Goal: Information Seeking & Learning: Learn about a topic

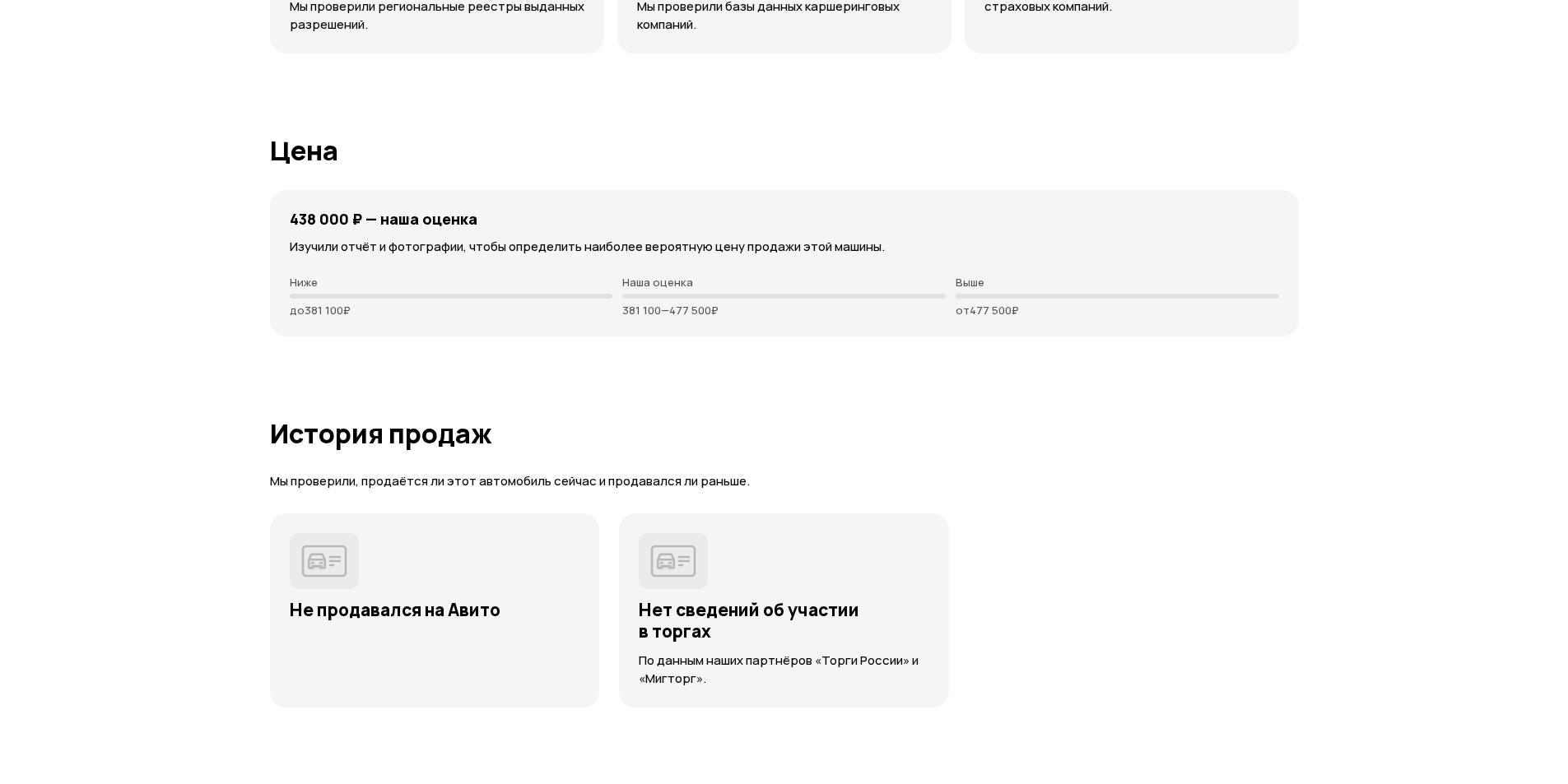
scroll to position [4607, 0]
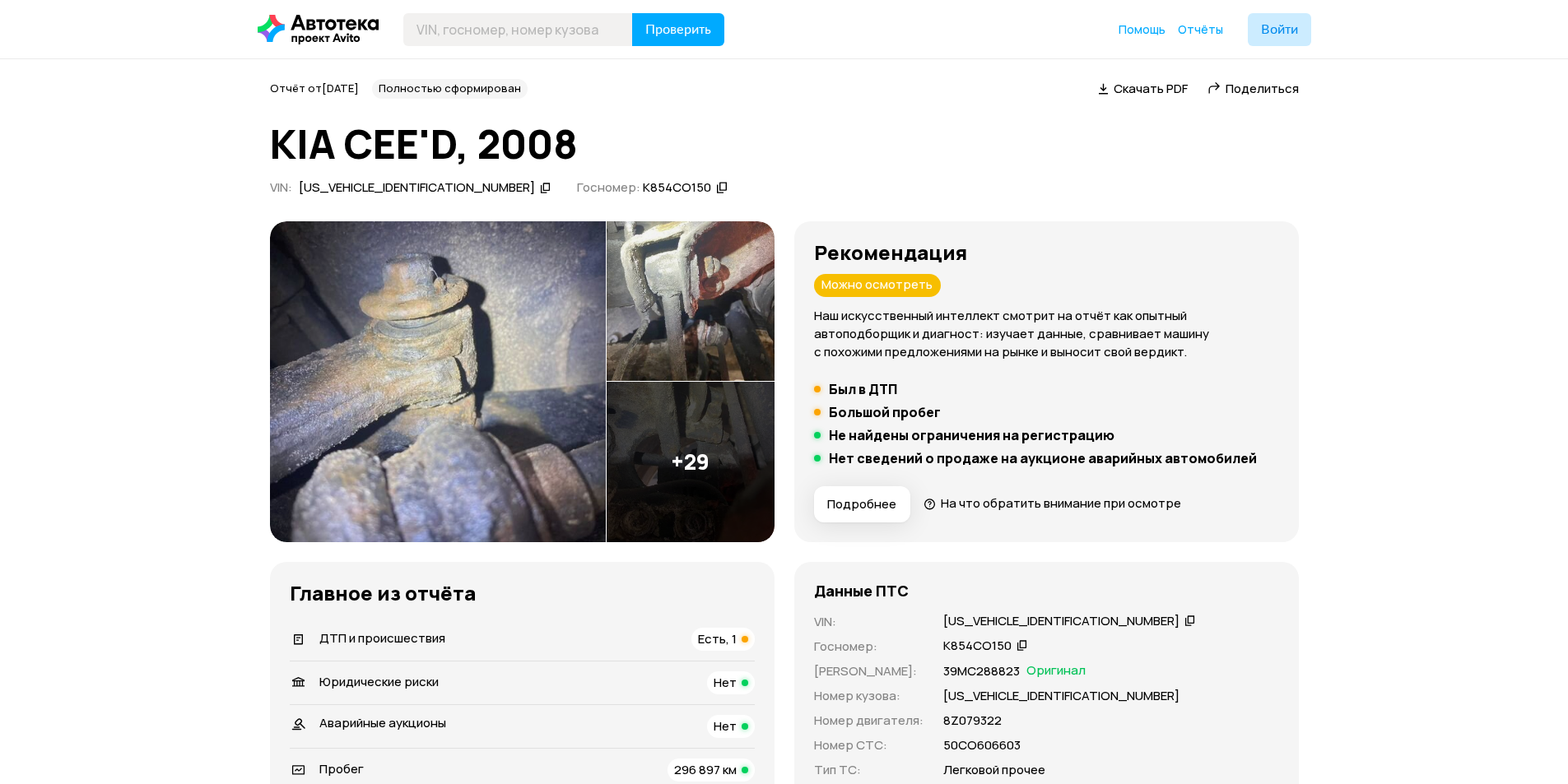
click at [697, 446] on img at bounding box center [691, 462] width 168 height 160
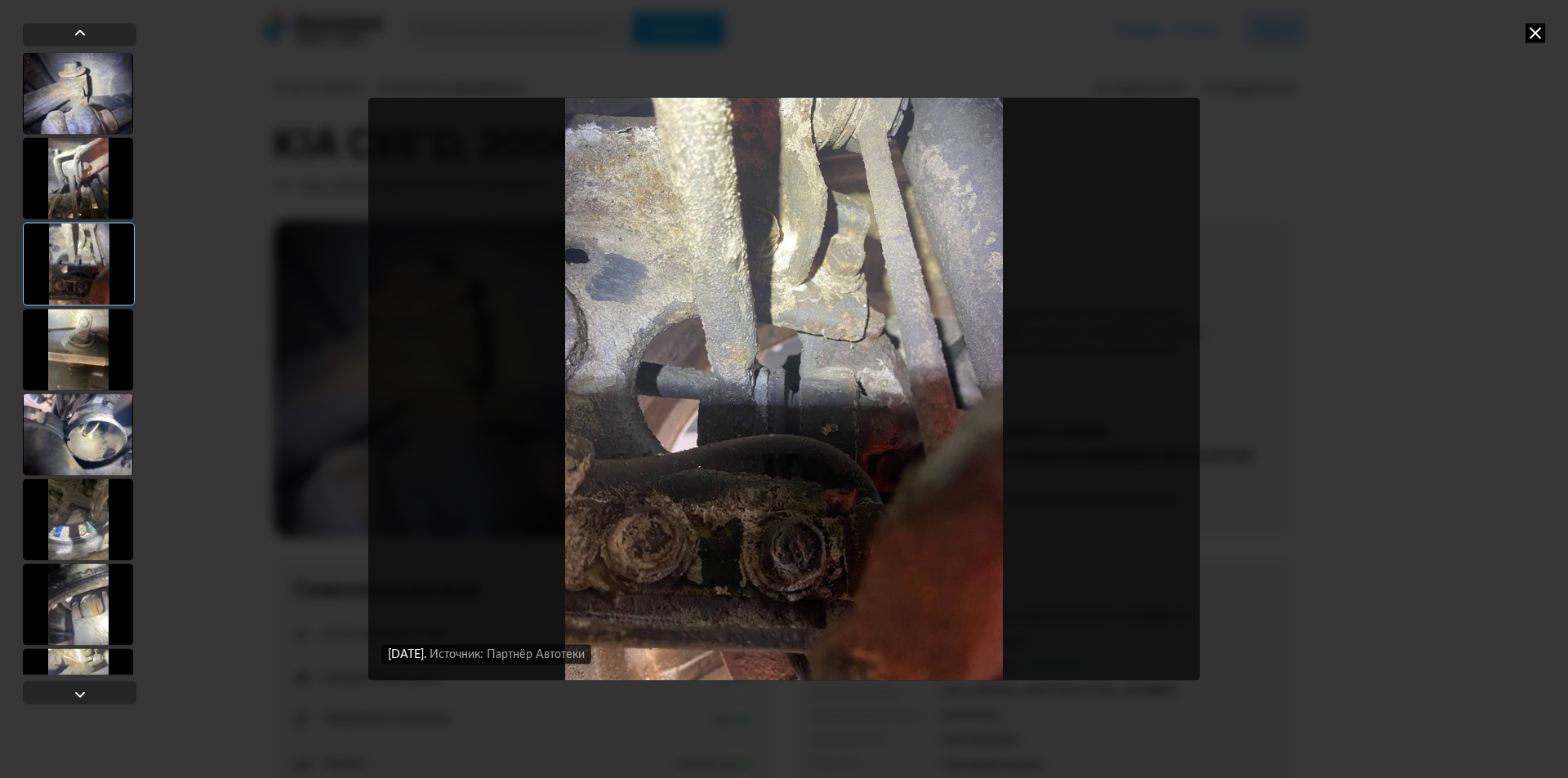
click at [104, 429] on div at bounding box center [78, 434] width 110 height 82
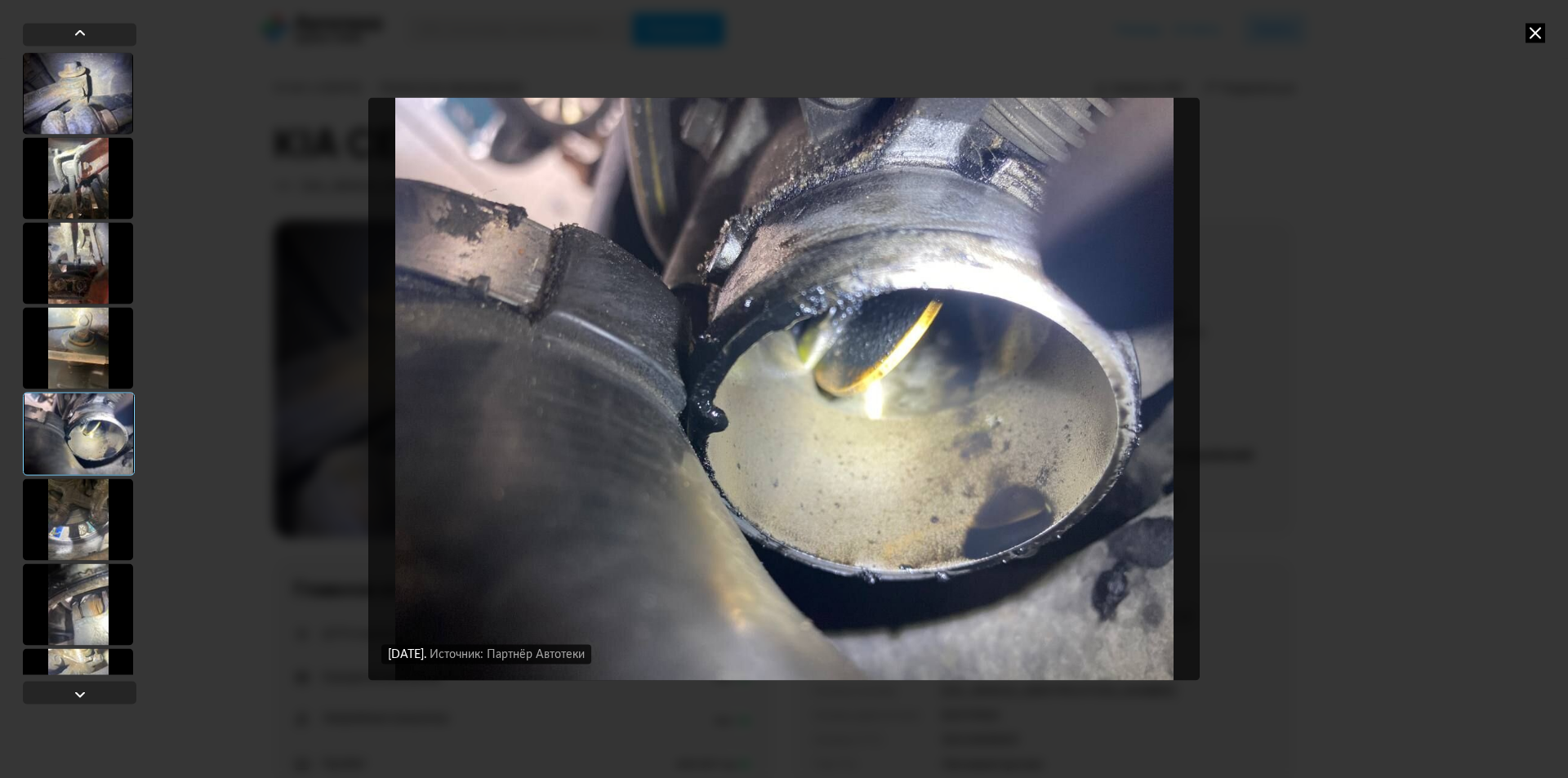
click at [102, 494] on div at bounding box center [78, 518] width 110 height 82
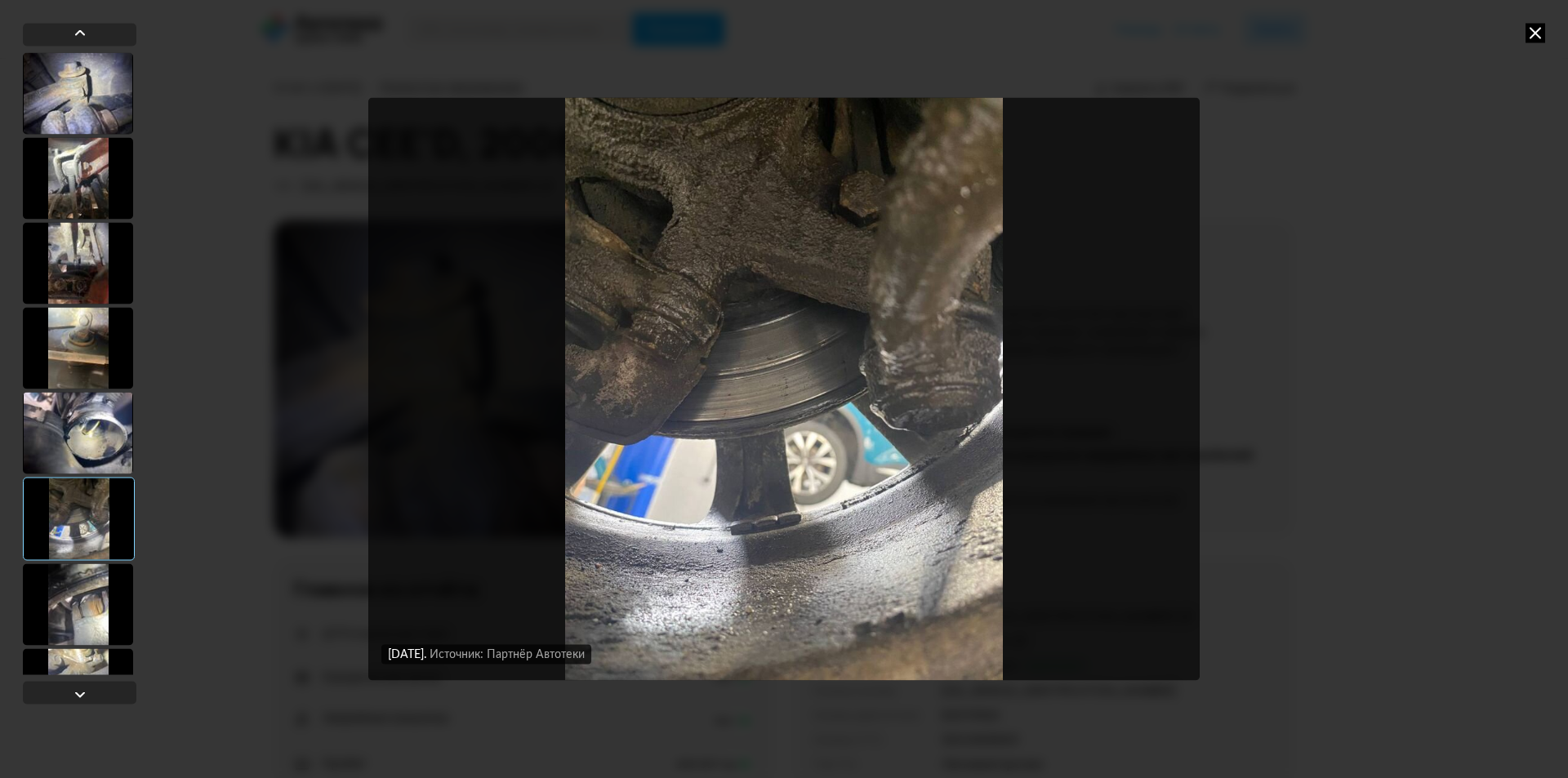
click at [94, 560] on div at bounding box center [79, 518] width 112 height 83
click at [108, 612] on div at bounding box center [78, 604] width 110 height 82
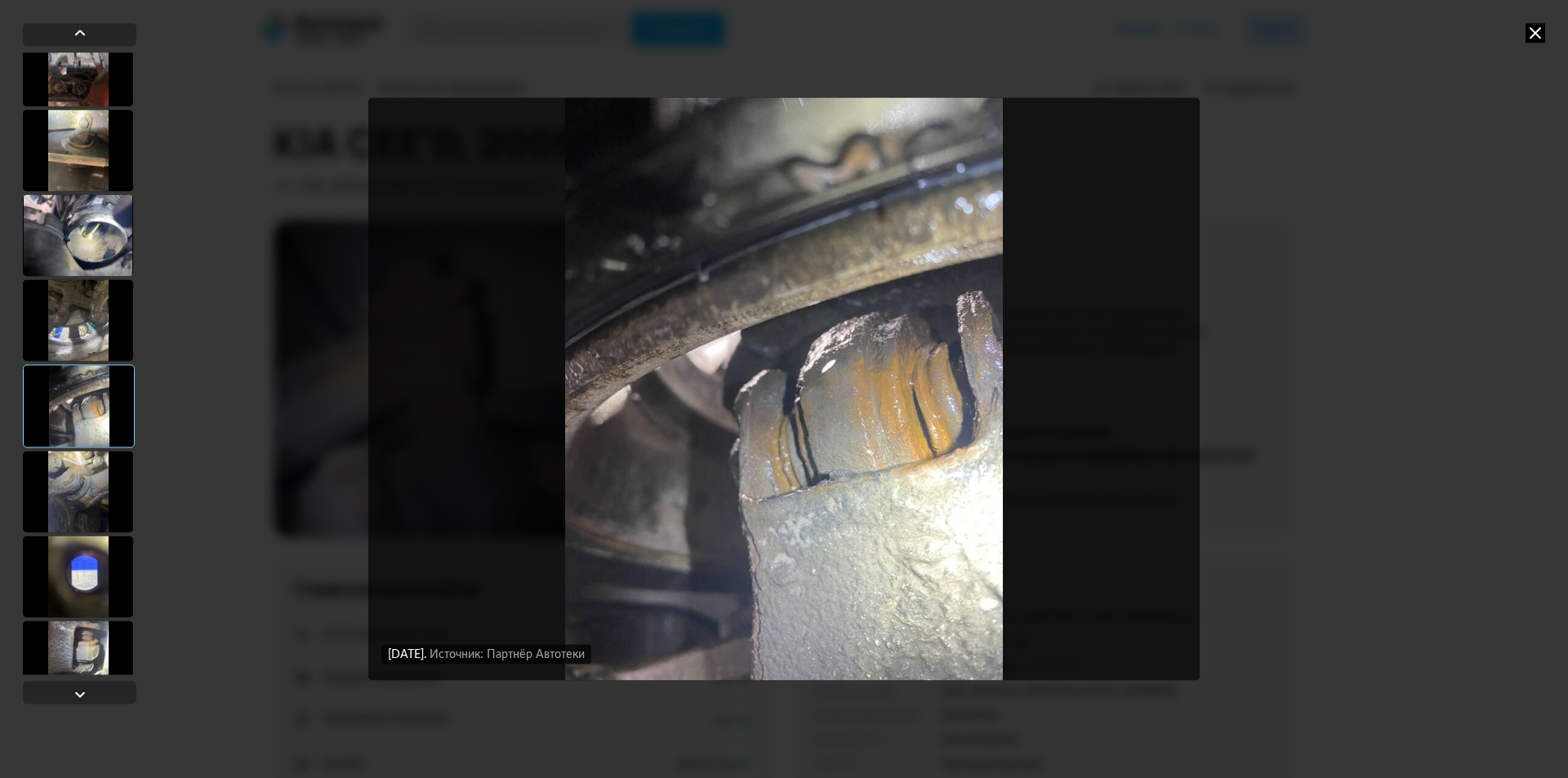
scroll to position [245, 0]
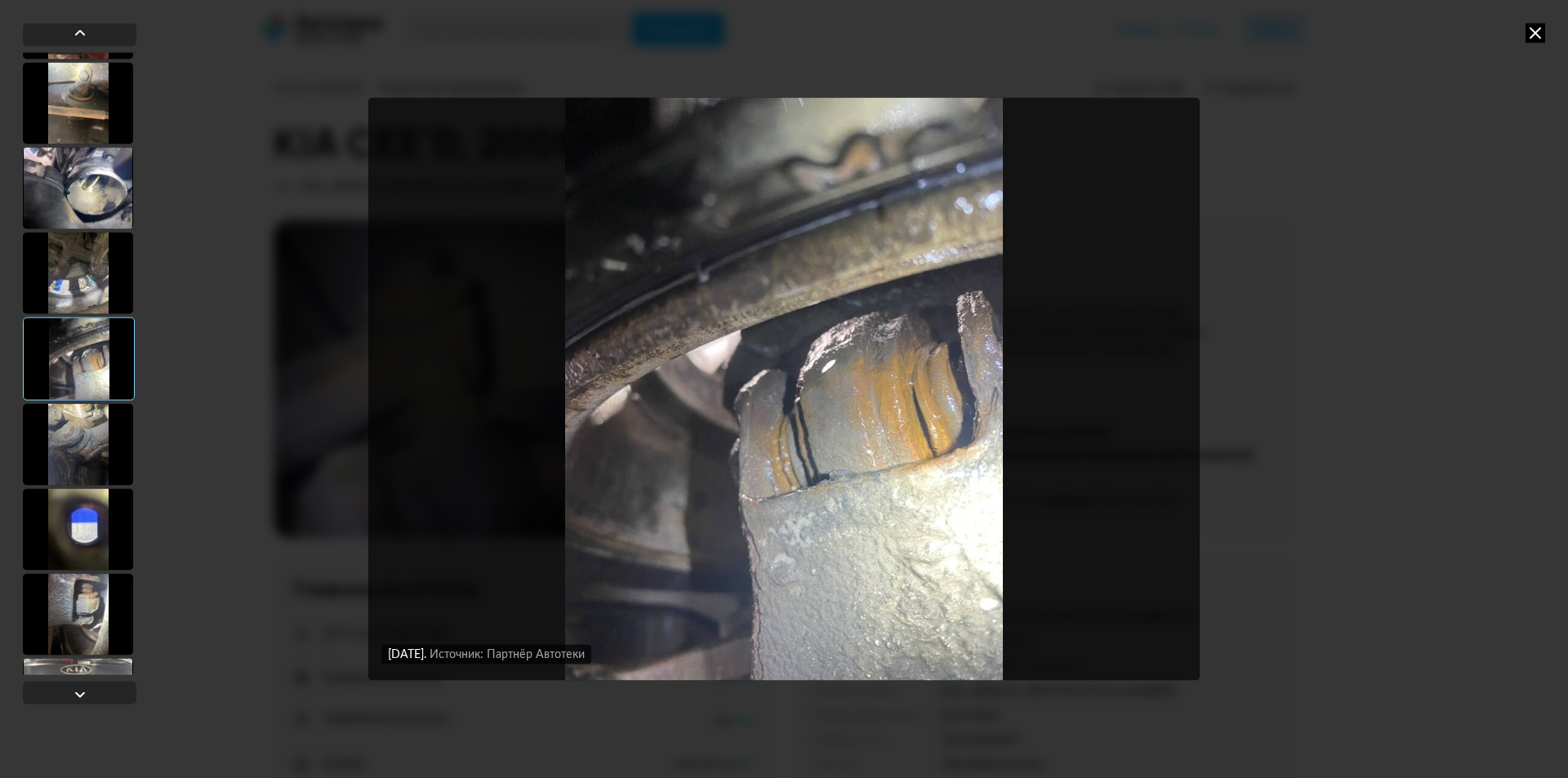
click at [109, 538] on div at bounding box center [78, 528] width 110 height 82
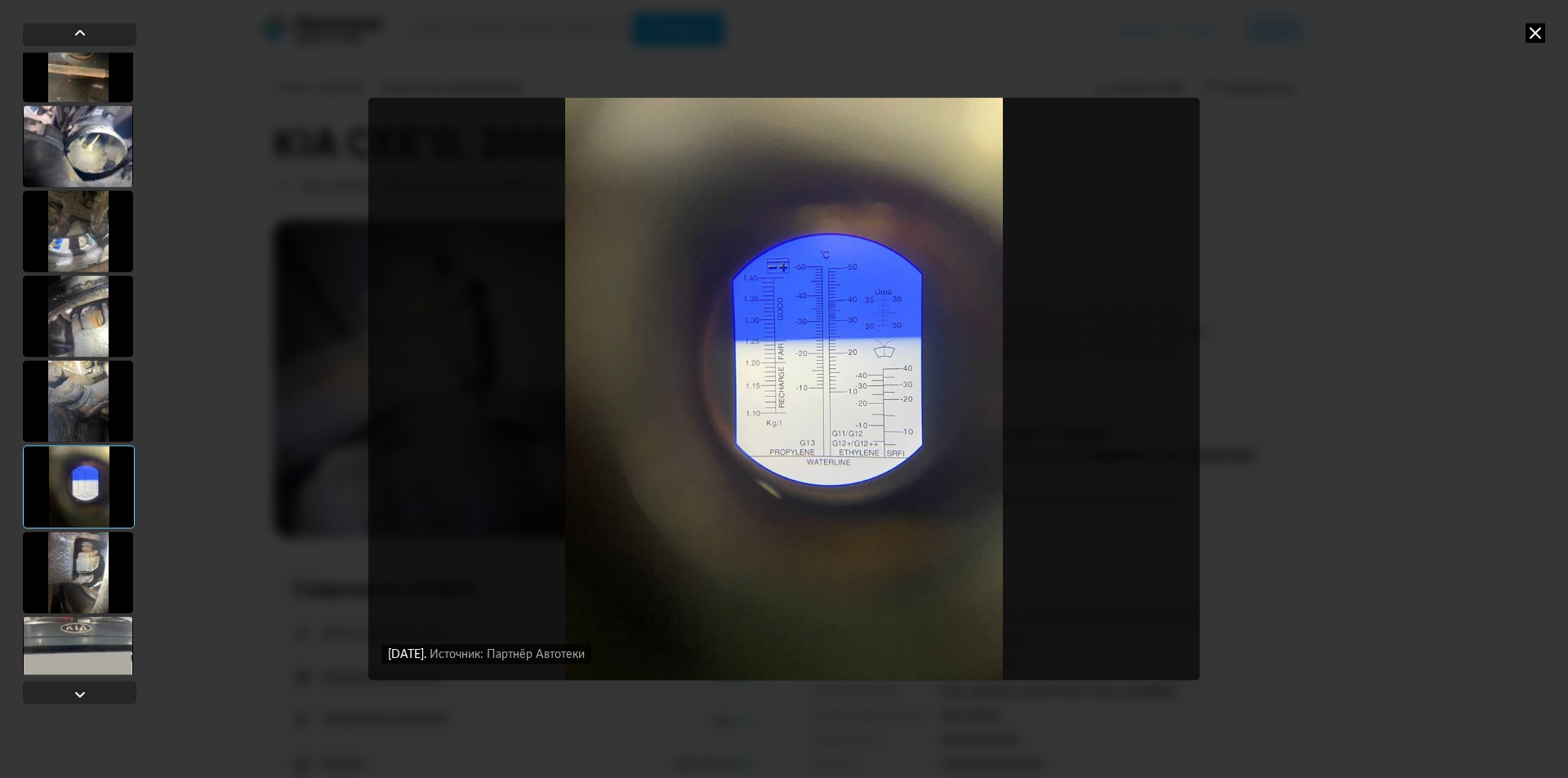
scroll to position [326, 0]
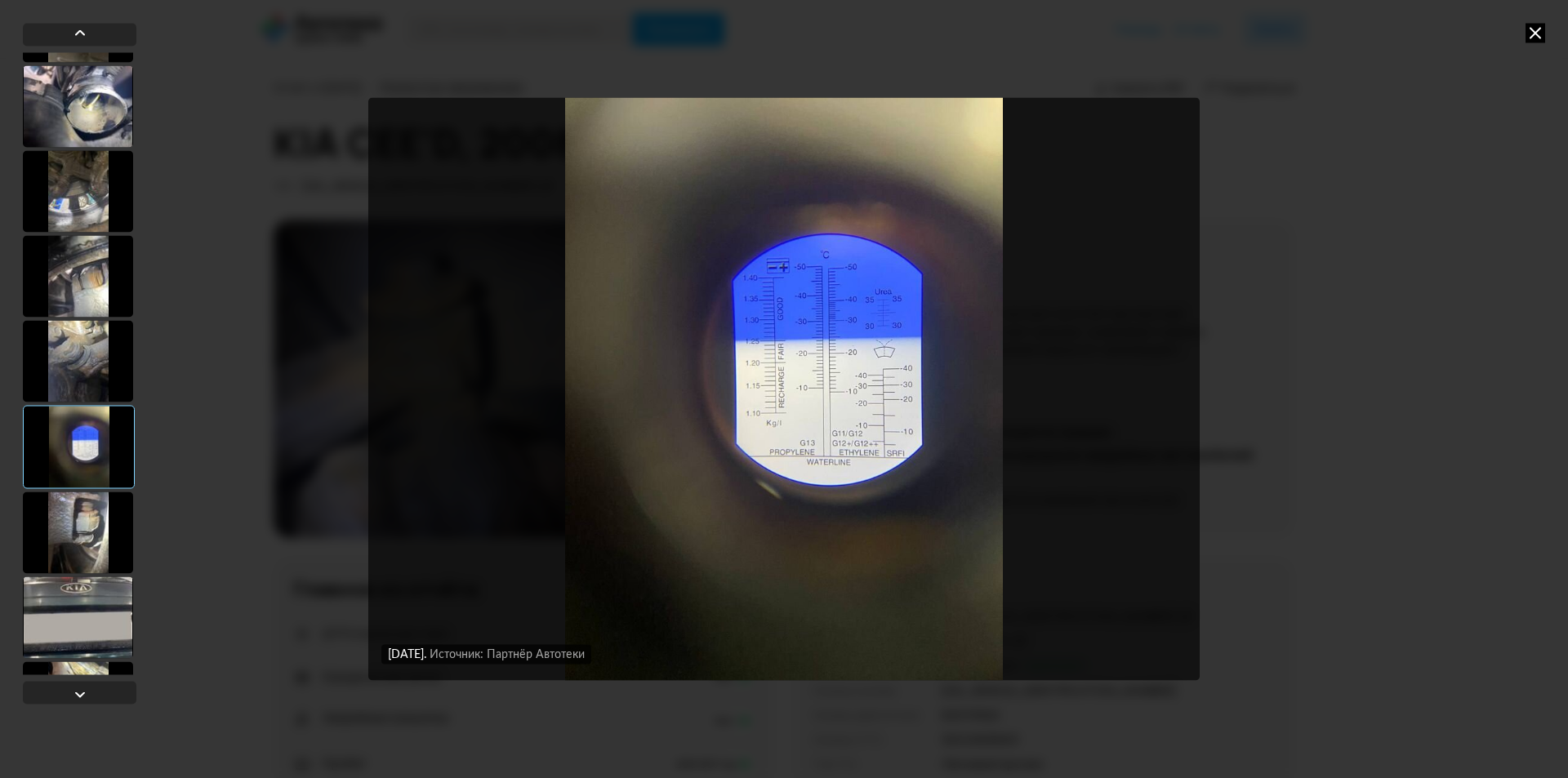
click at [106, 540] on div at bounding box center [78, 532] width 110 height 82
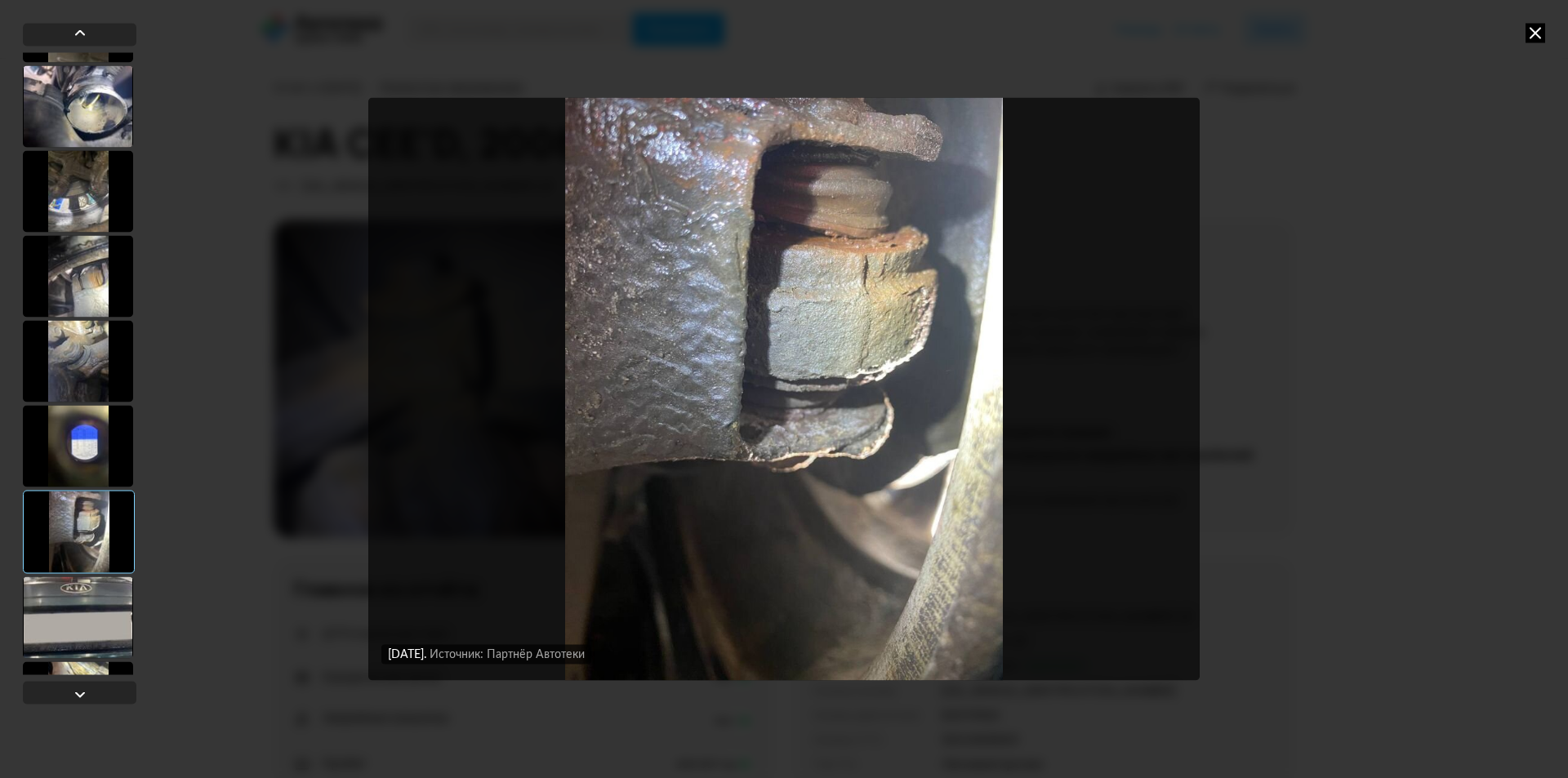
scroll to position [408, 0]
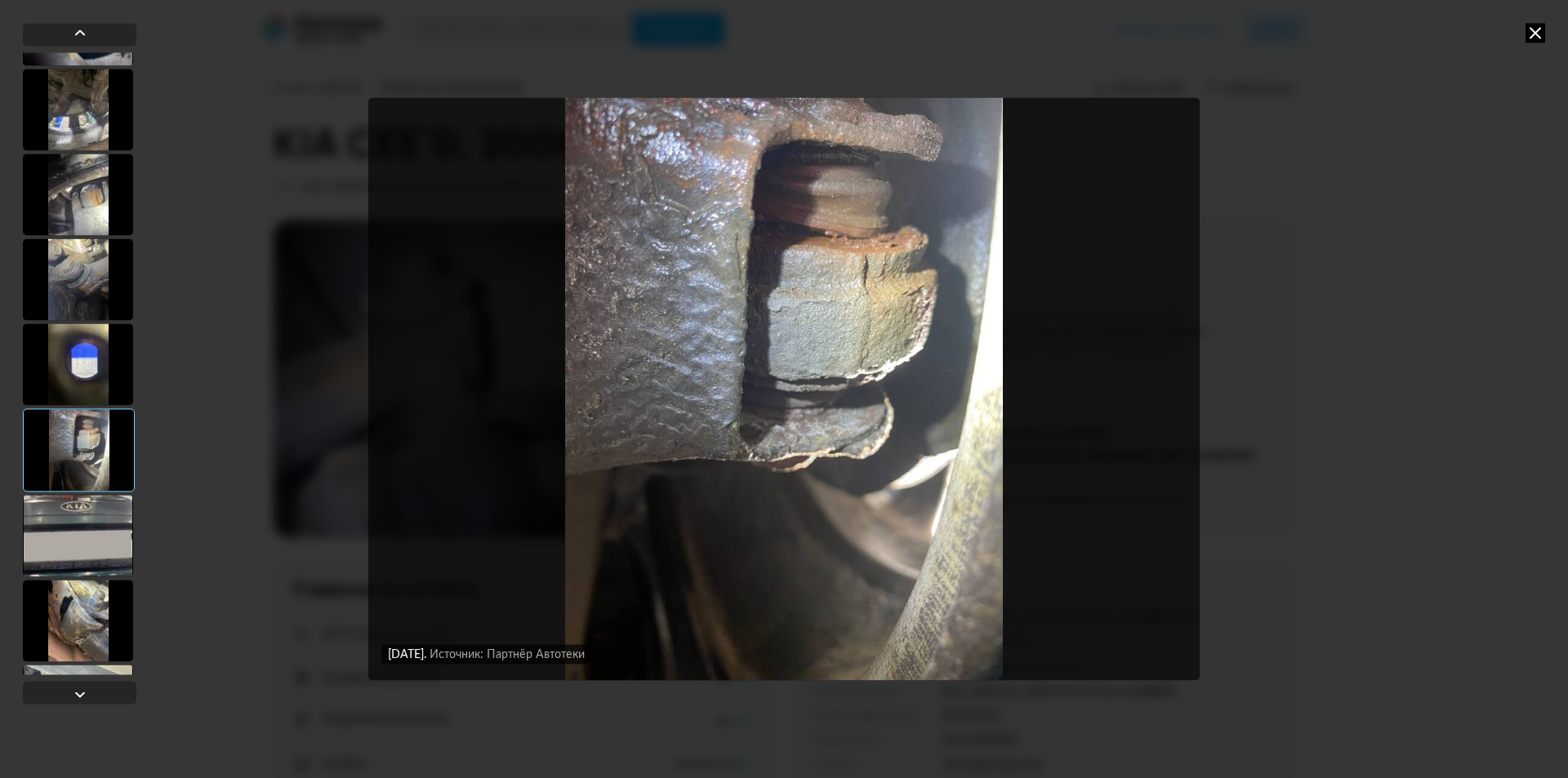
click at [106, 540] on div at bounding box center [78, 535] width 110 height 82
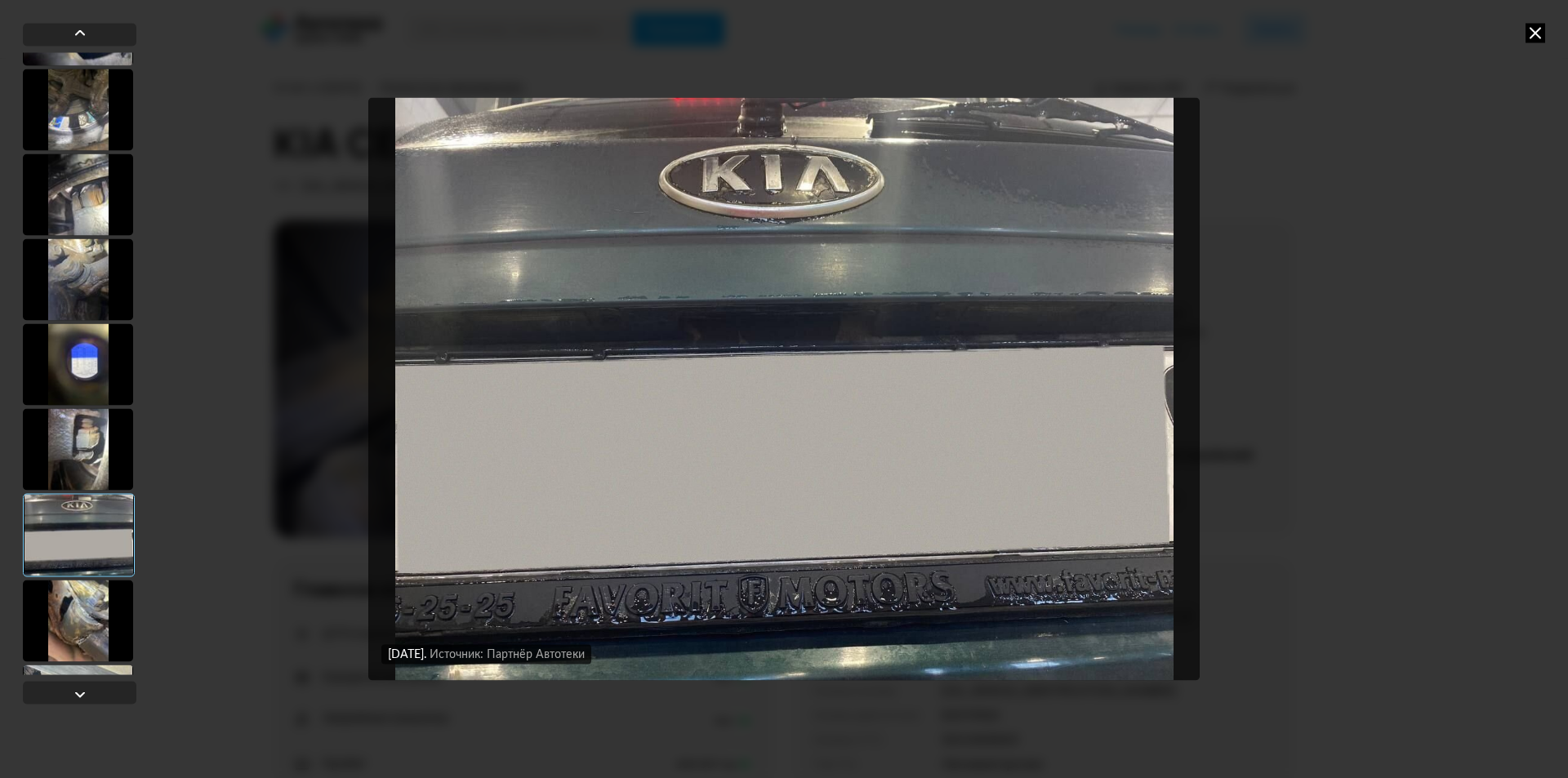
click at [106, 590] on div at bounding box center [78, 620] width 110 height 82
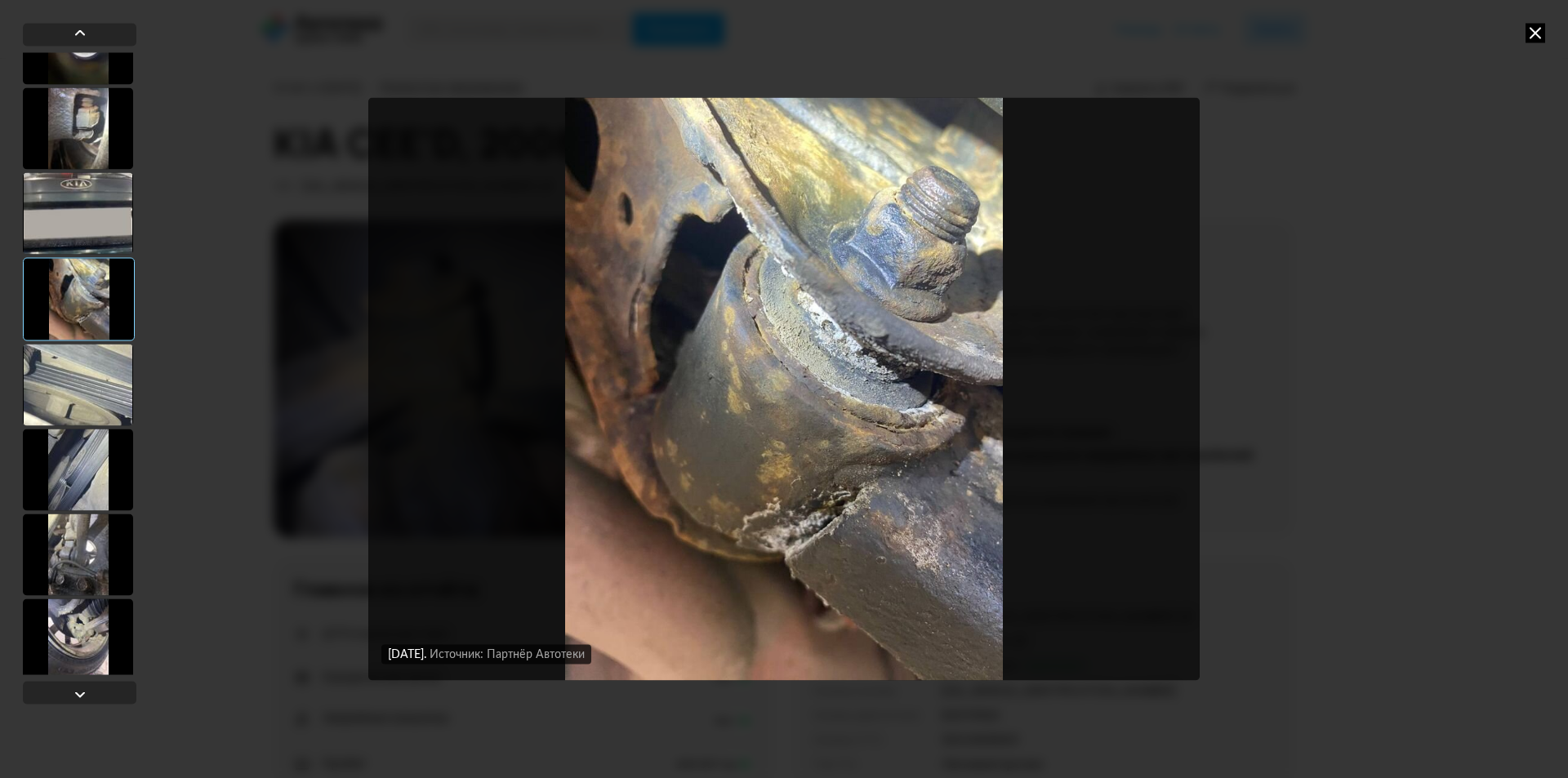
scroll to position [735, 0]
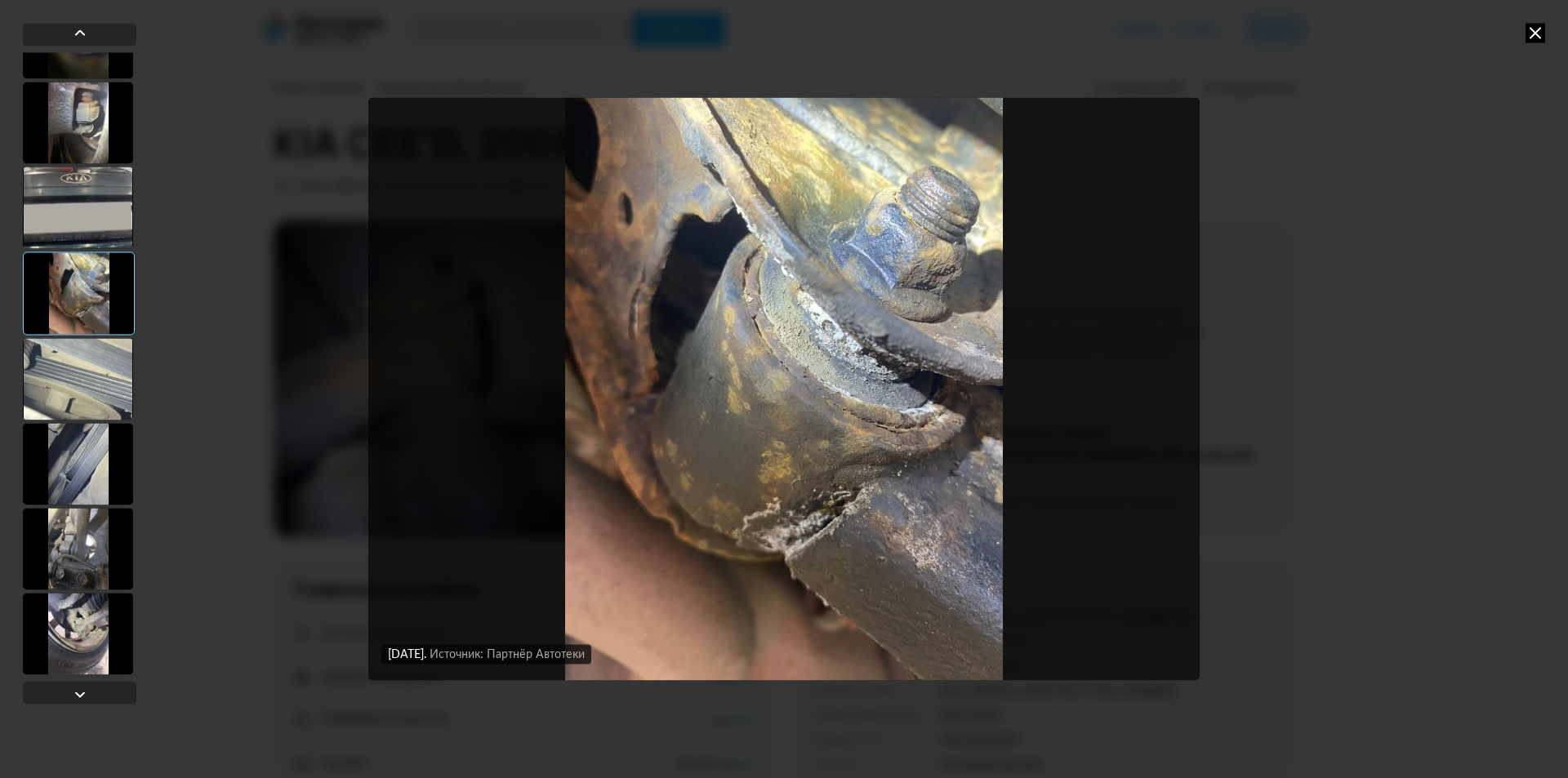
click at [63, 466] on div at bounding box center [78, 463] width 110 height 82
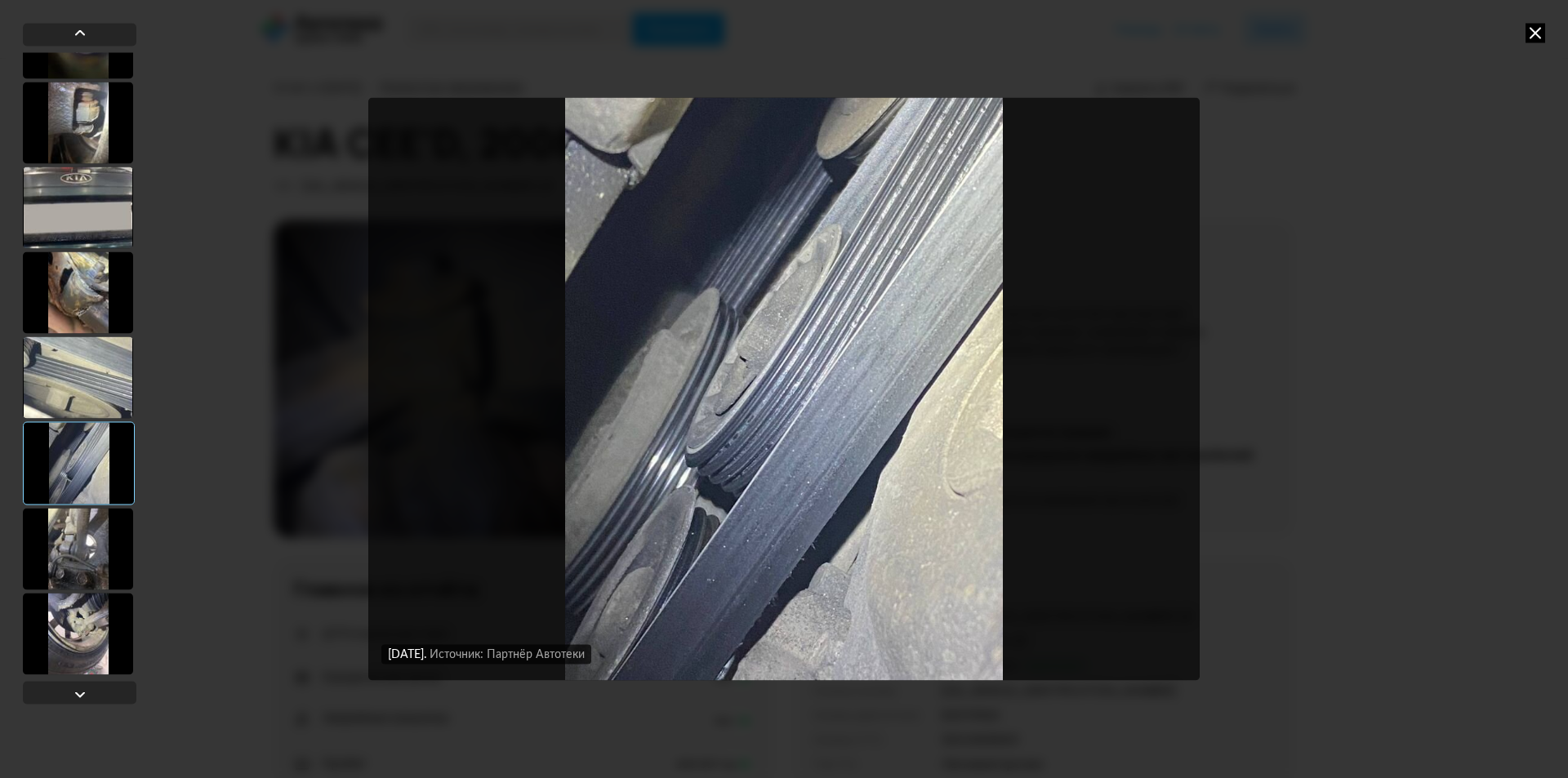
click at [80, 542] on div at bounding box center [78, 548] width 110 height 82
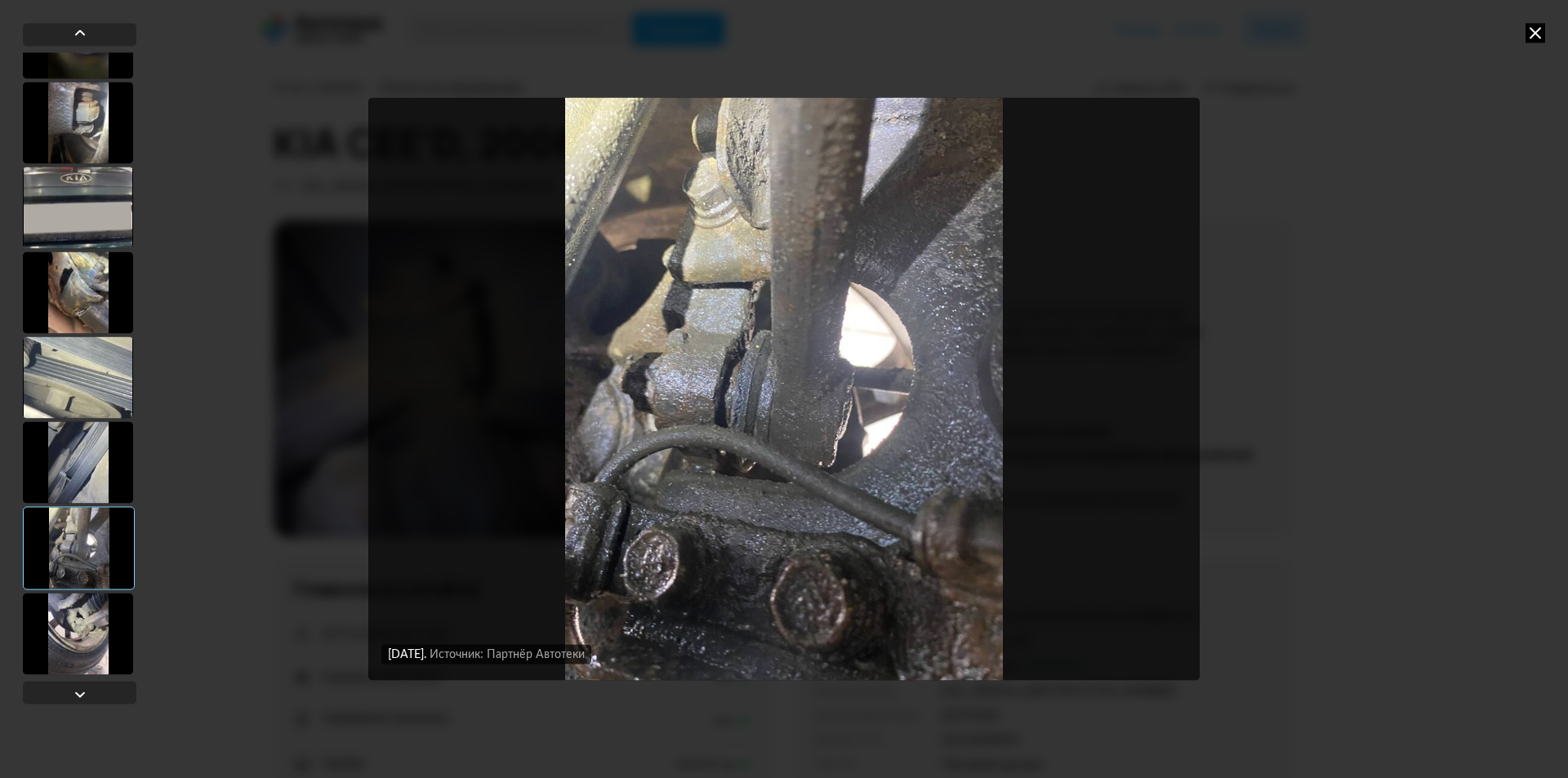
scroll to position [817, 0]
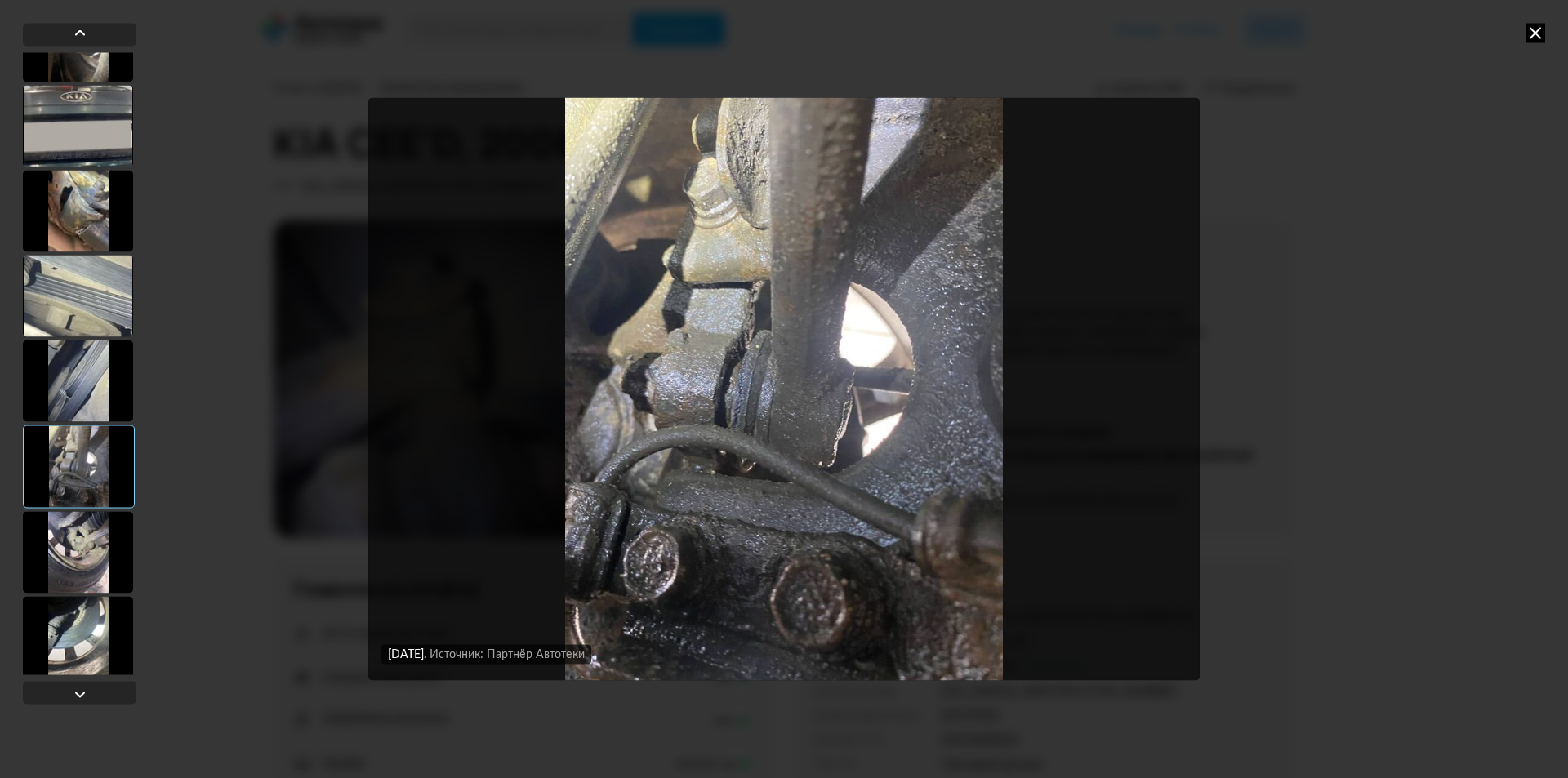
click at [78, 545] on div at bounding box center [78, 551] width 110 height 82
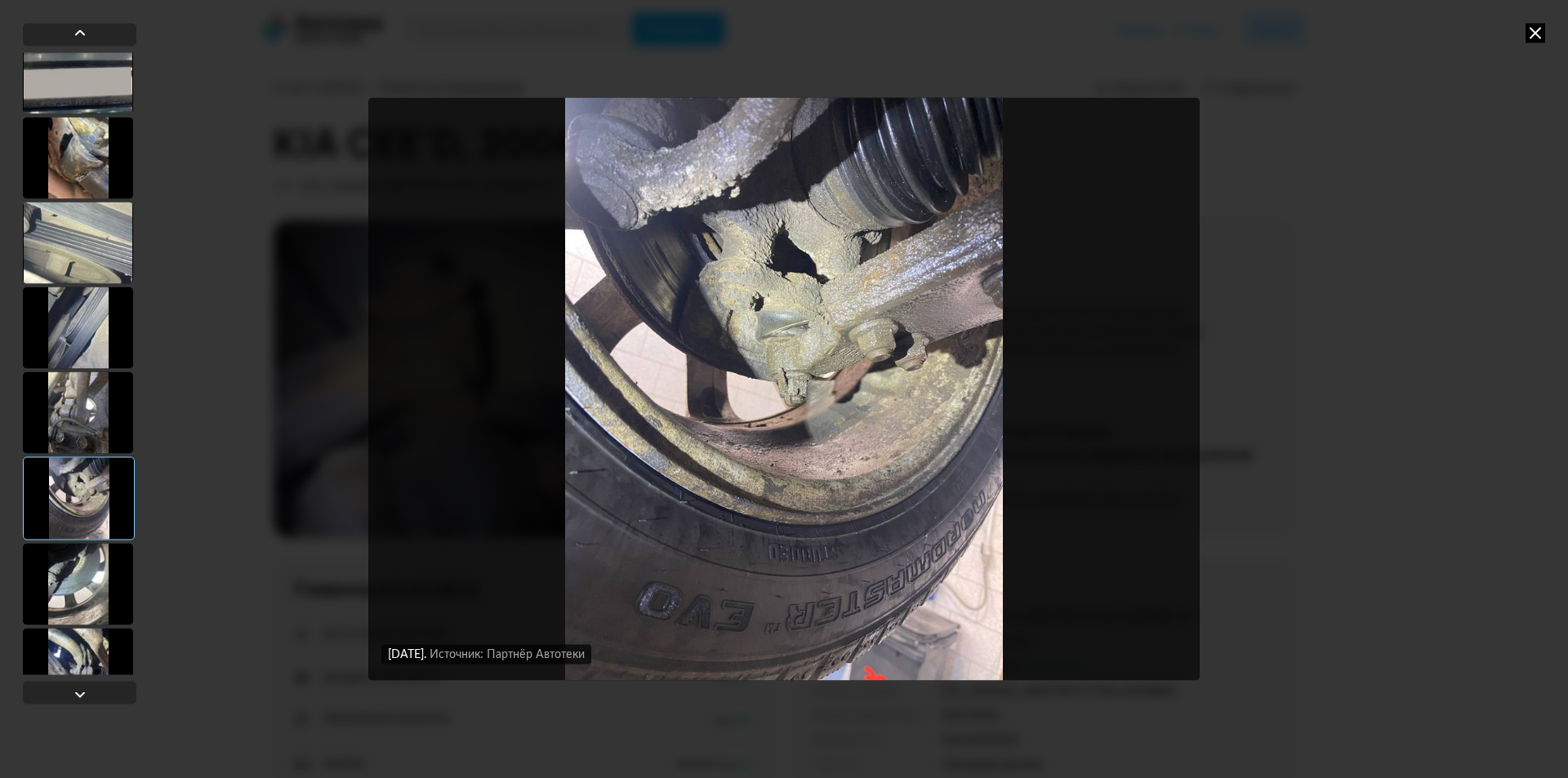
scroll to position [898, 0]
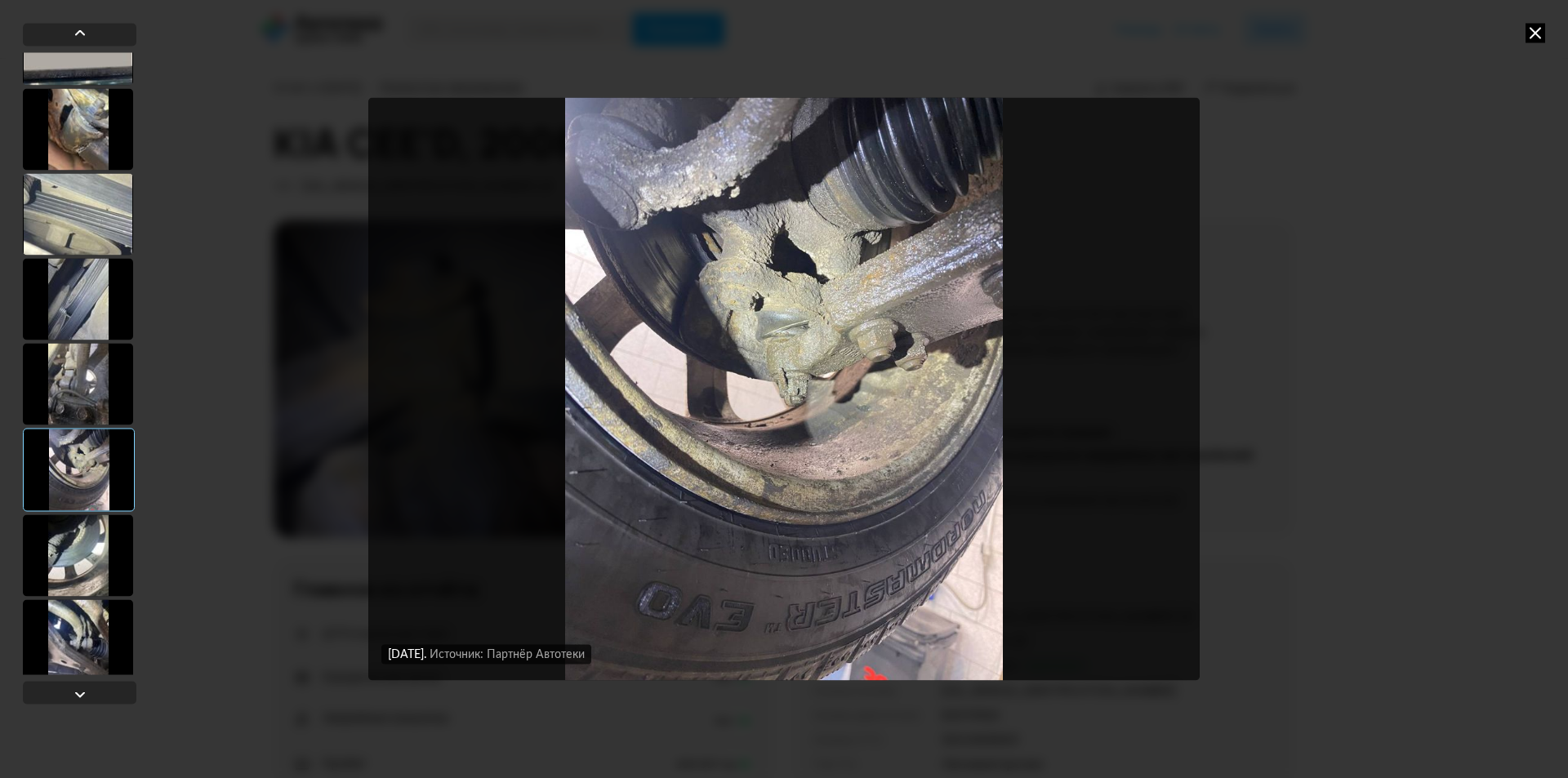
click at [79, 555] on div at bounding box center [78, 555] width 110 height 82
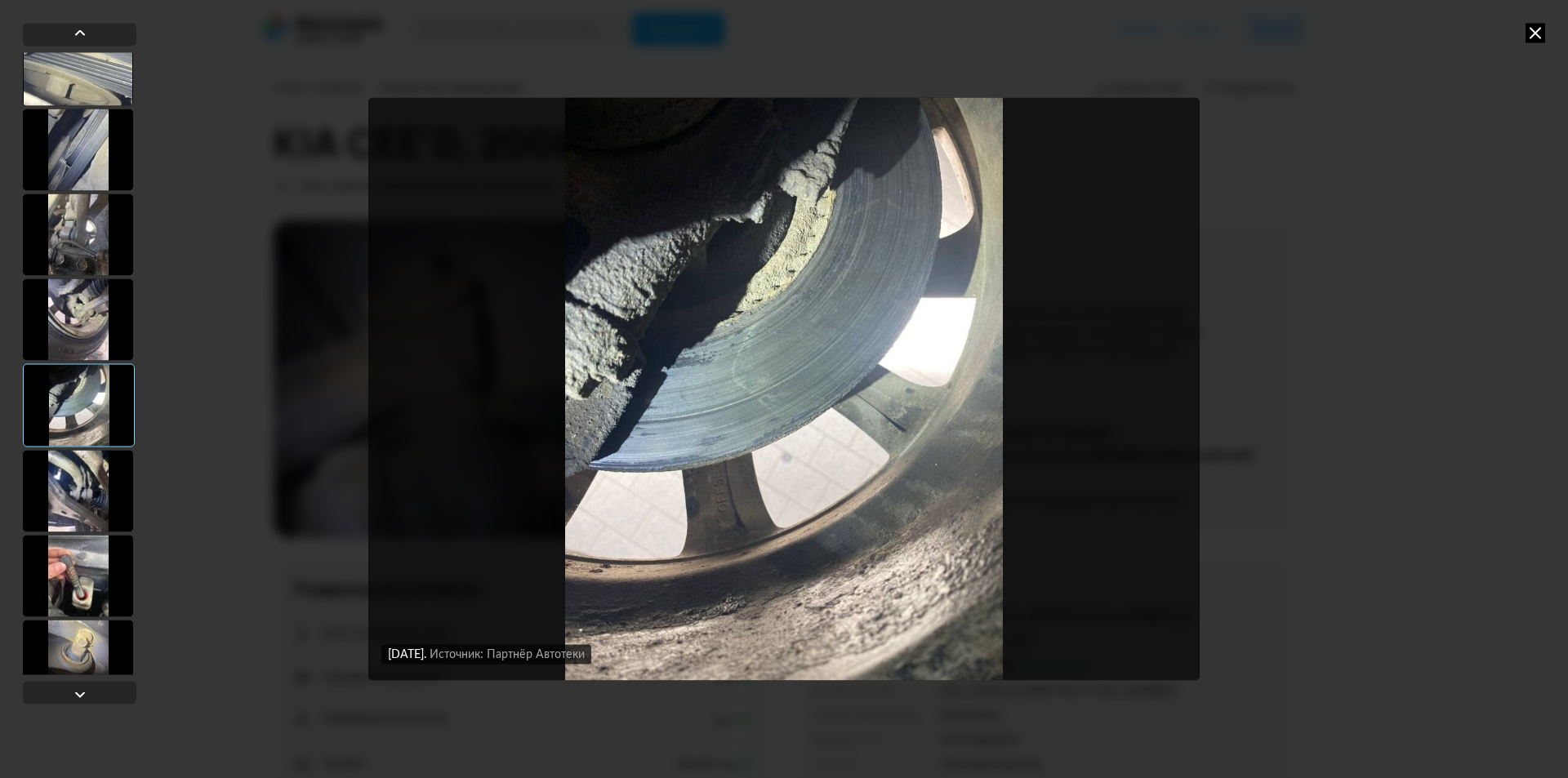
scroll to position [1062, 0]
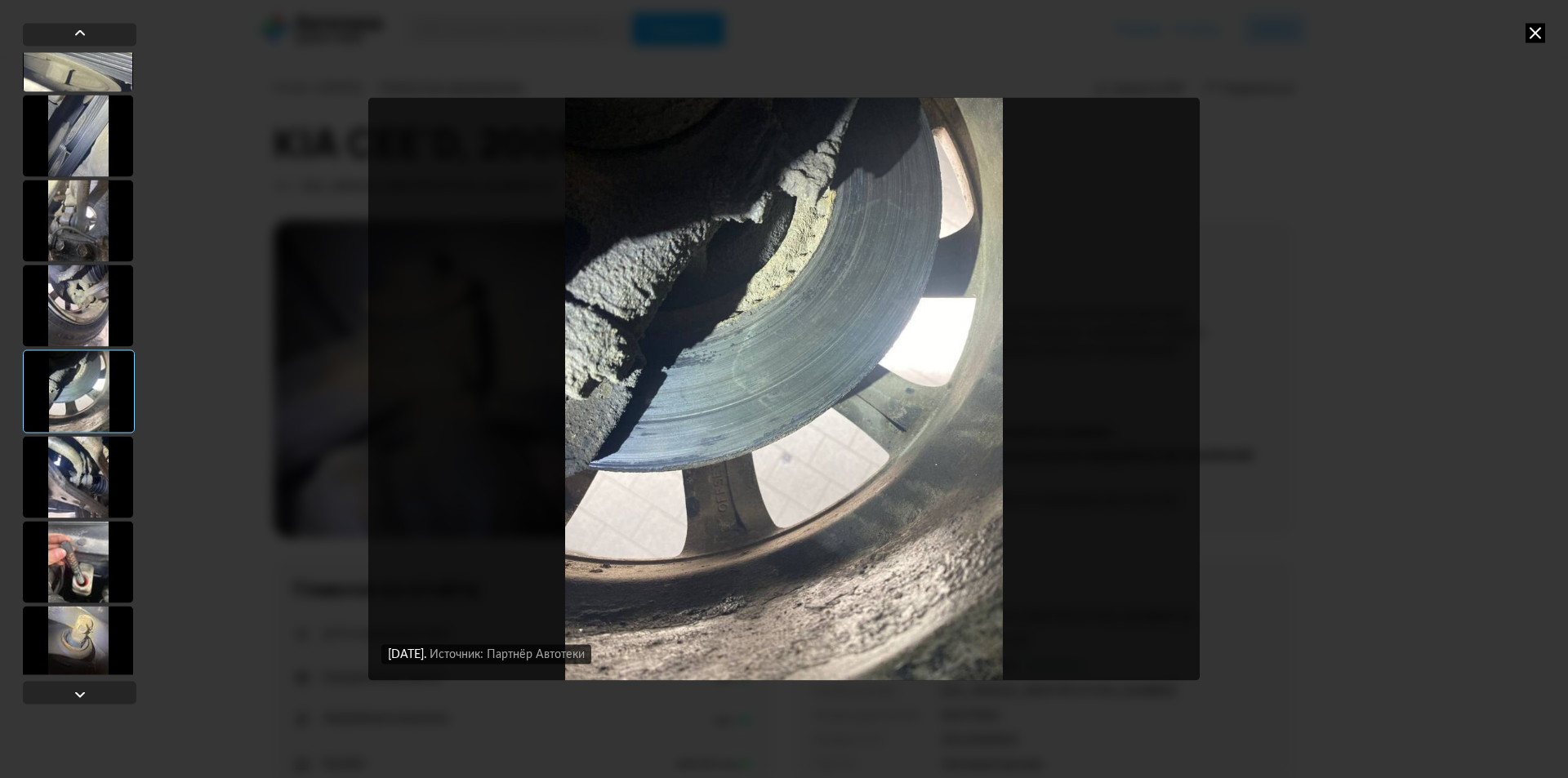
click at [79, 555] on div at bounding box center [78, 561] width 110 height 82
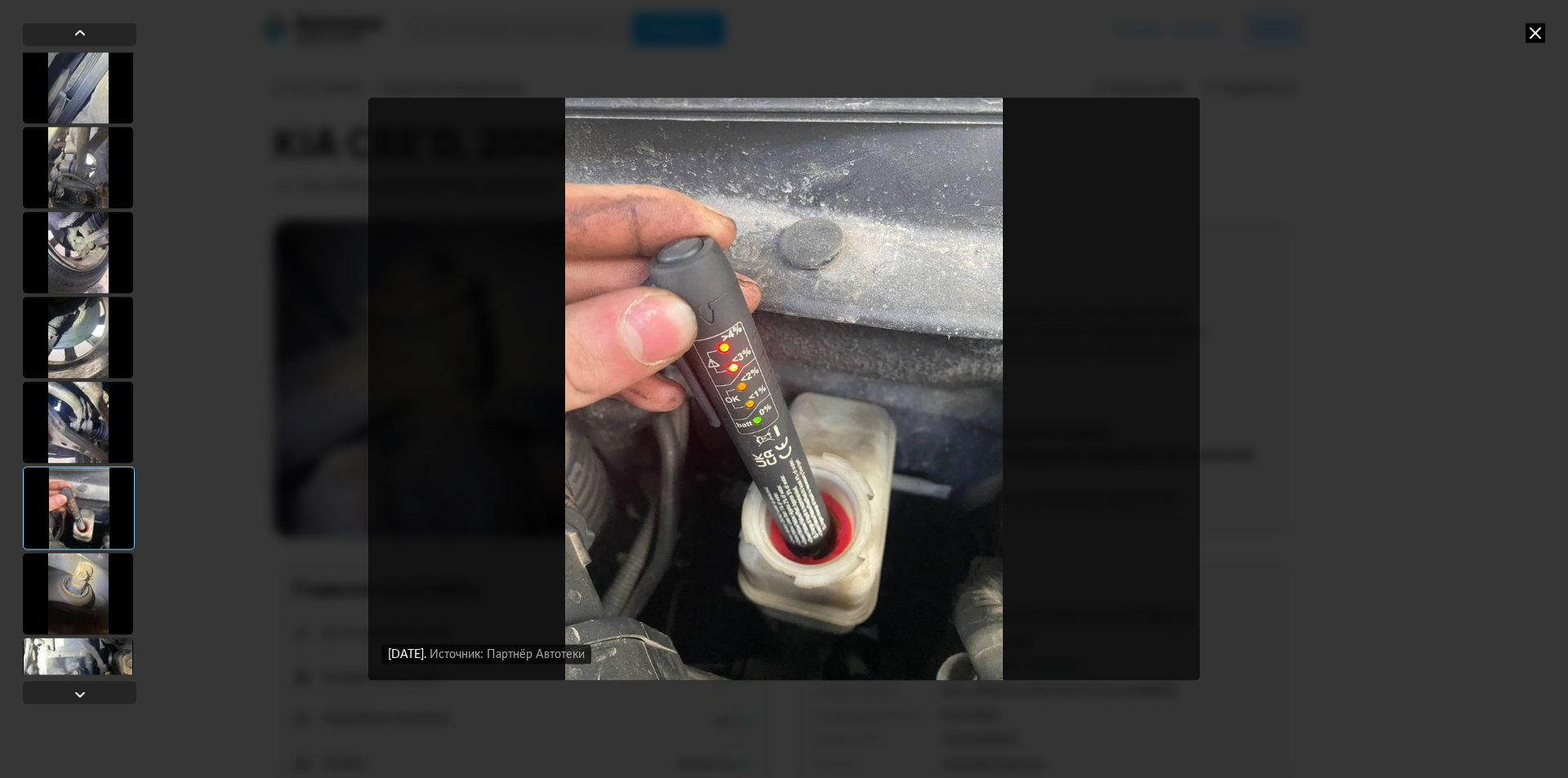
scroll to position [1143, 0]
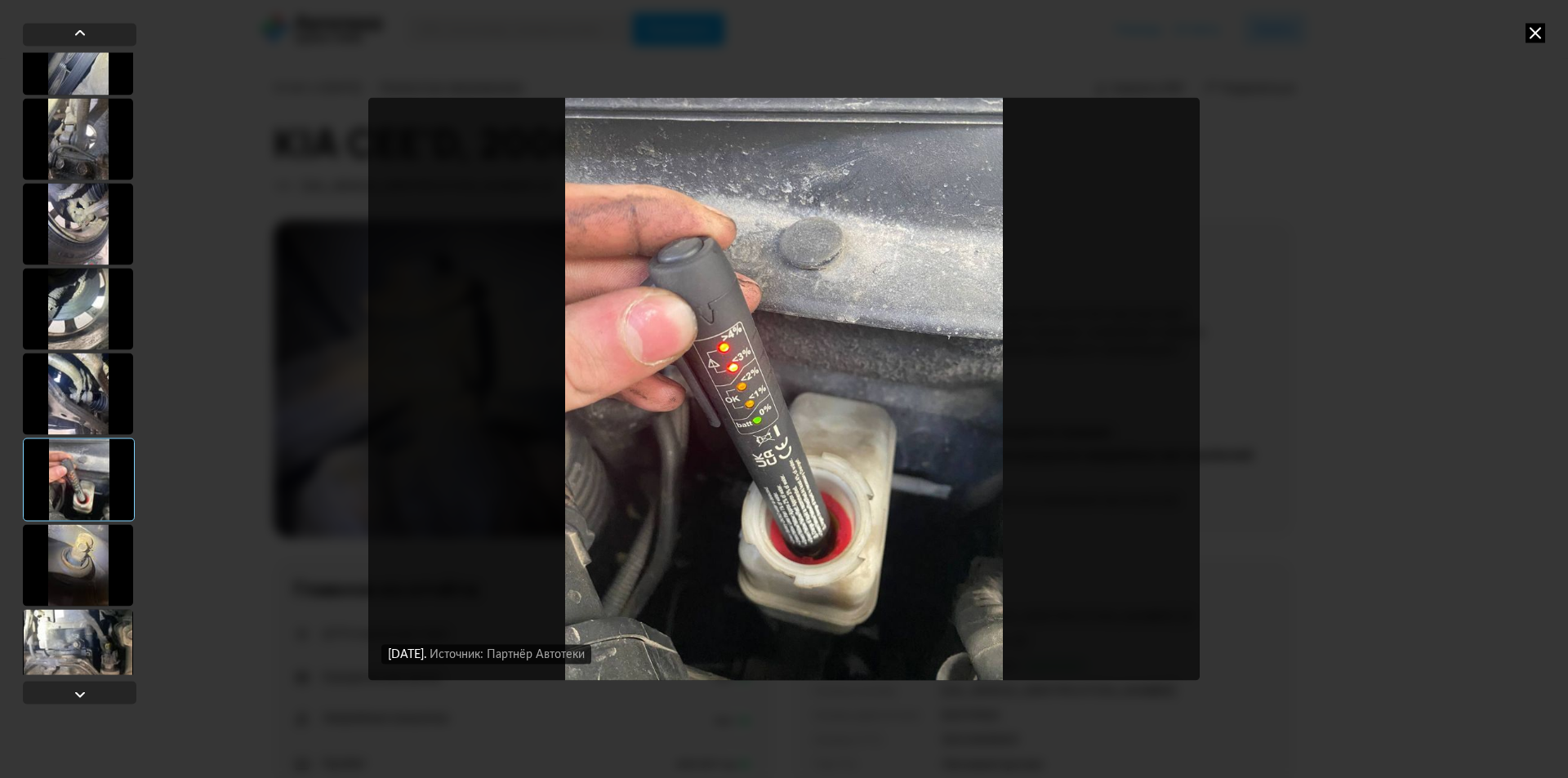
click at [77, 551] on div at bounding box center [78, 565] width 110 height 82
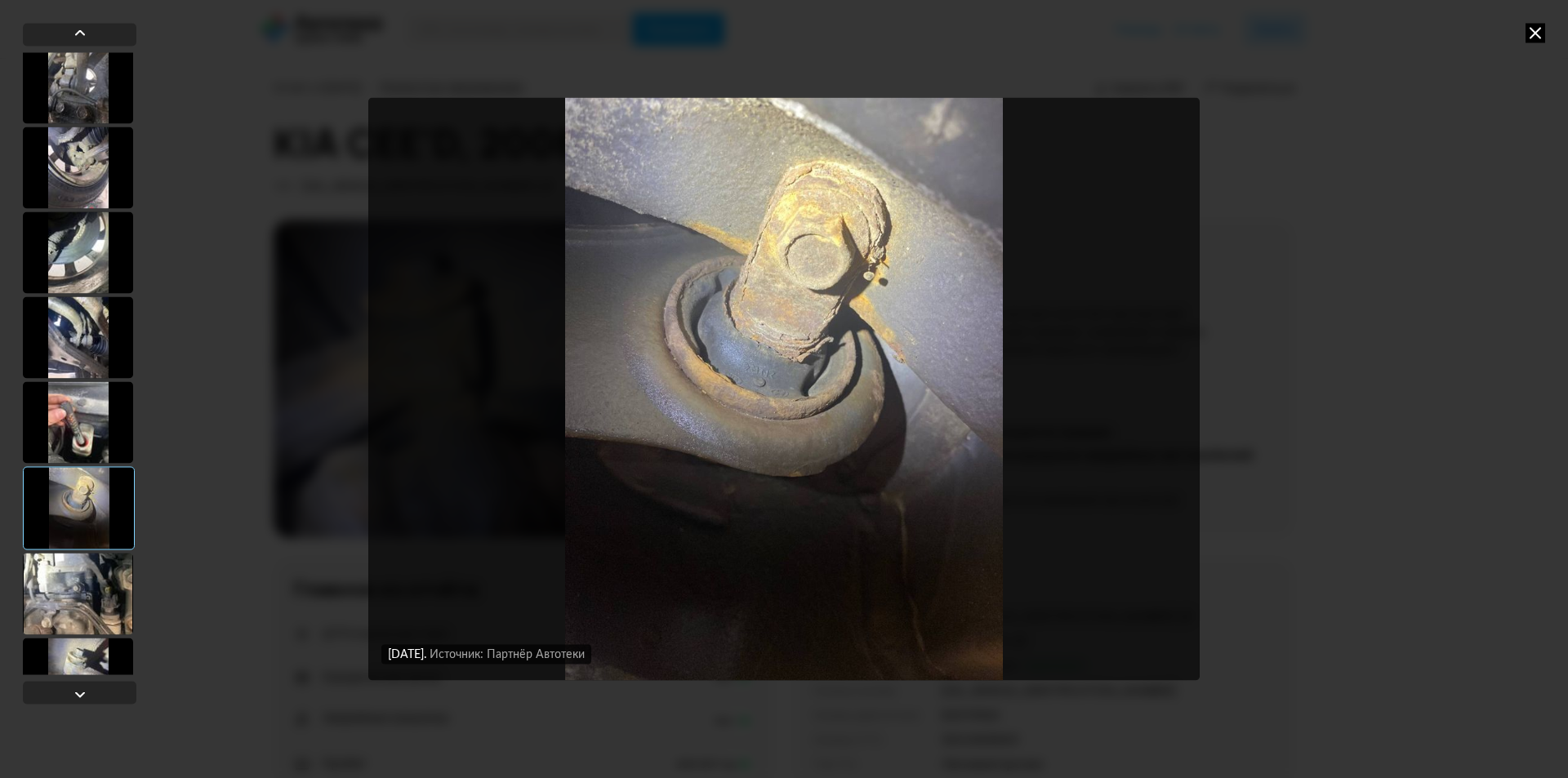
scroll to position [1306, 0]
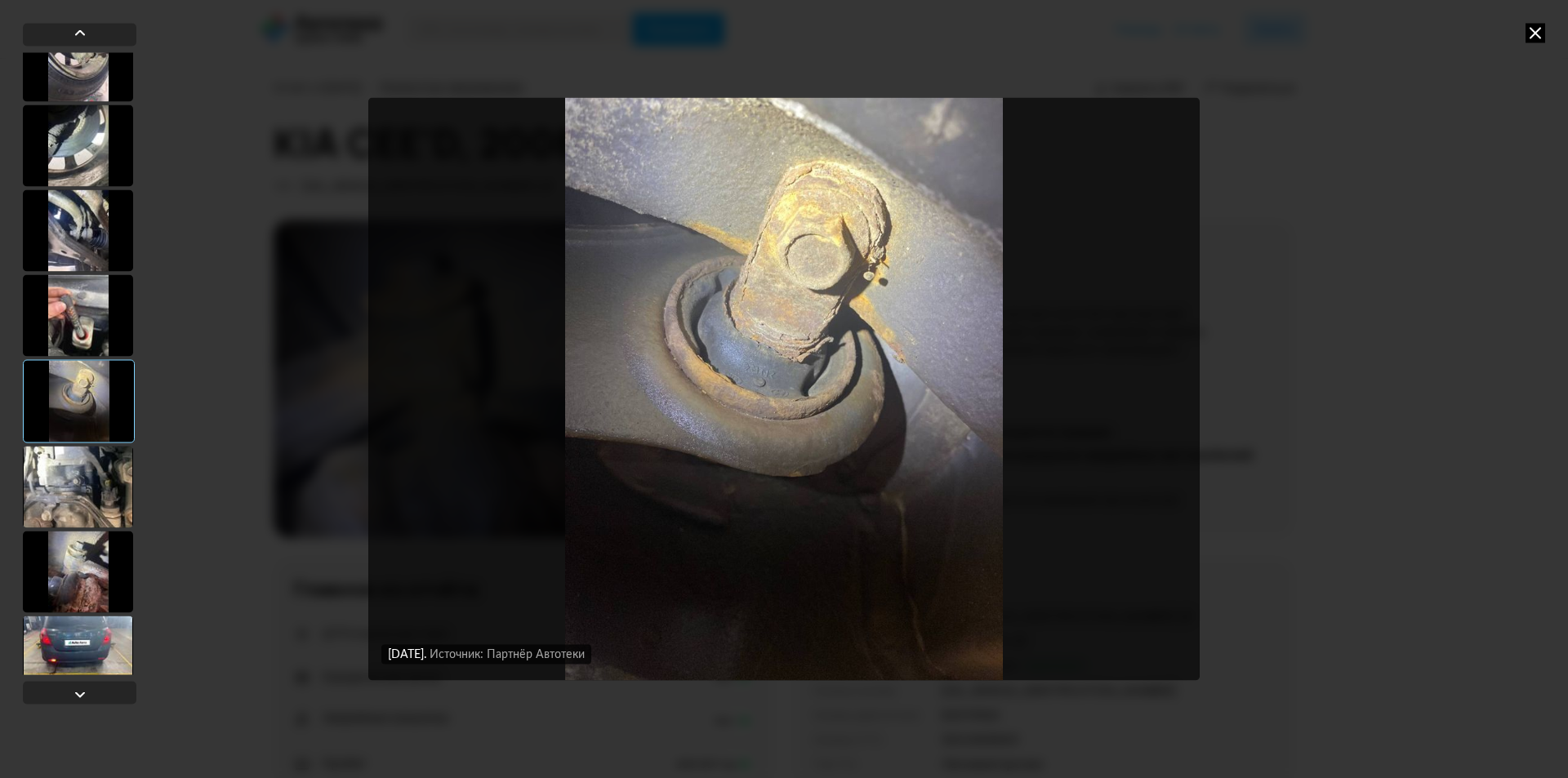
click at [77, 551] on div at bounding box center [78, 571] width 110 height 82
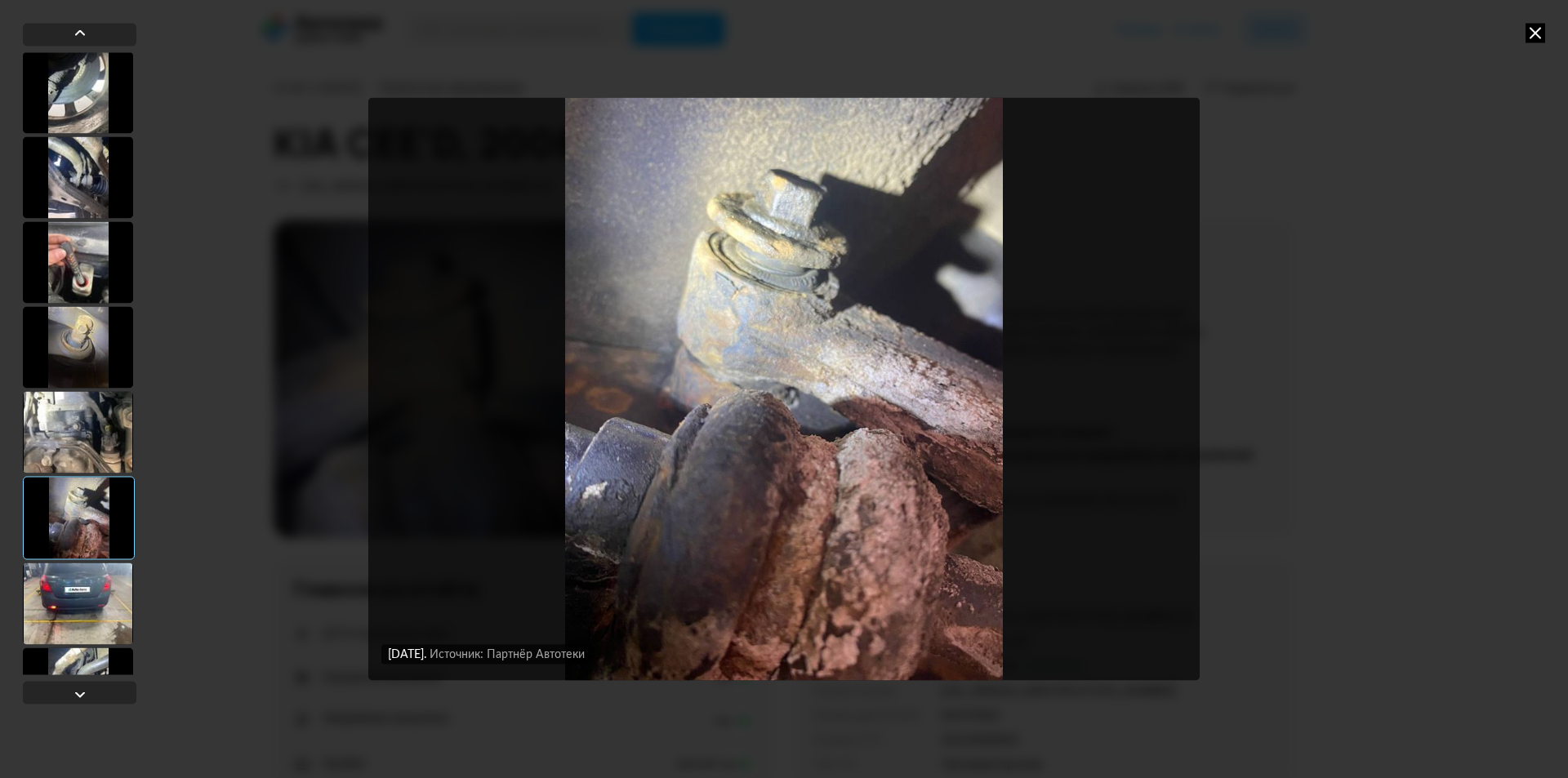
scroll to position [1388, 0]
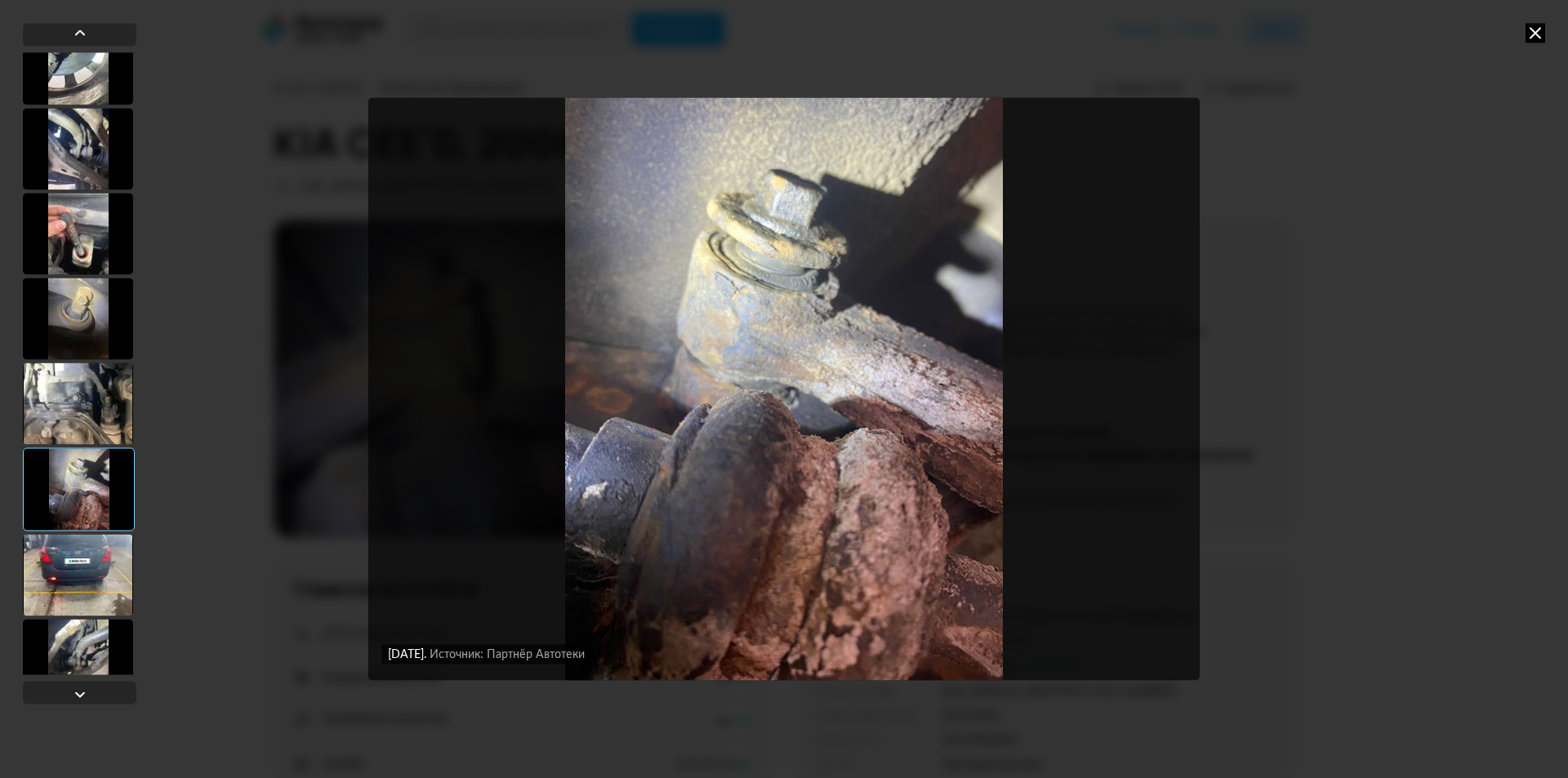
click at [77, 551] on div at bounding box center [78, 574] width 110 height 82
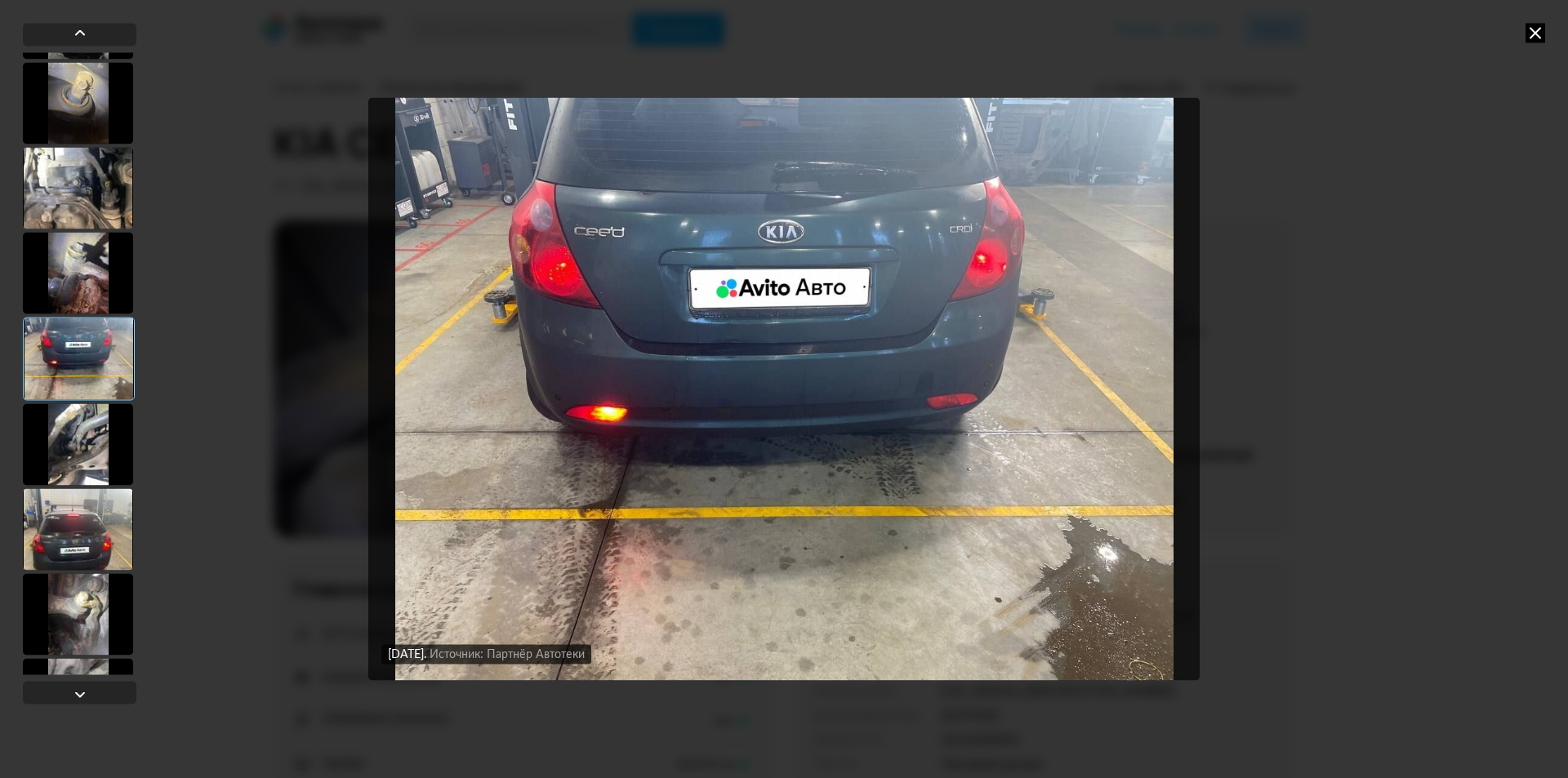
scroll to position [1633, 0]
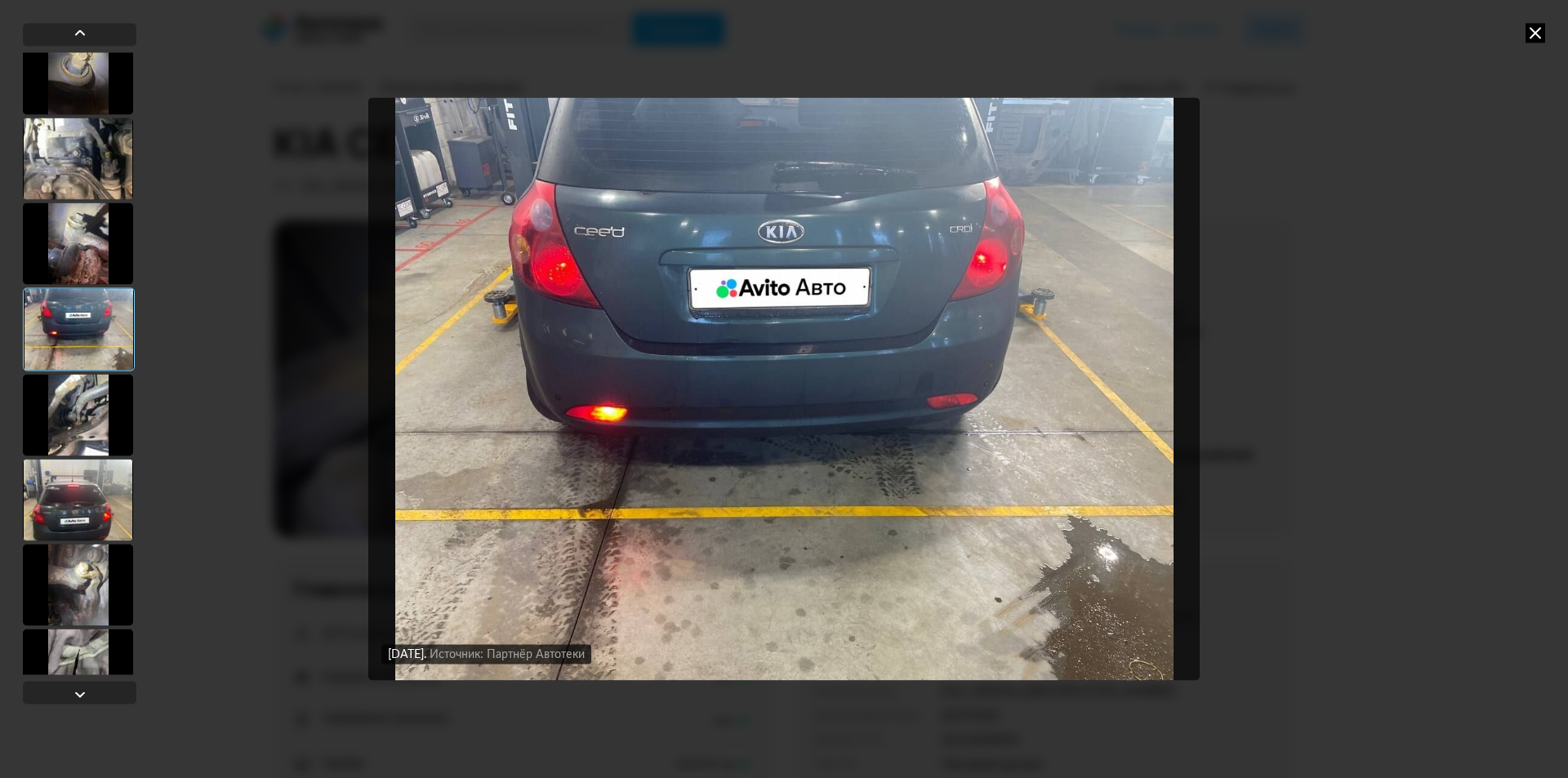
click at [82, 573] on div at bounding box center [78, 584] width 110 height 82
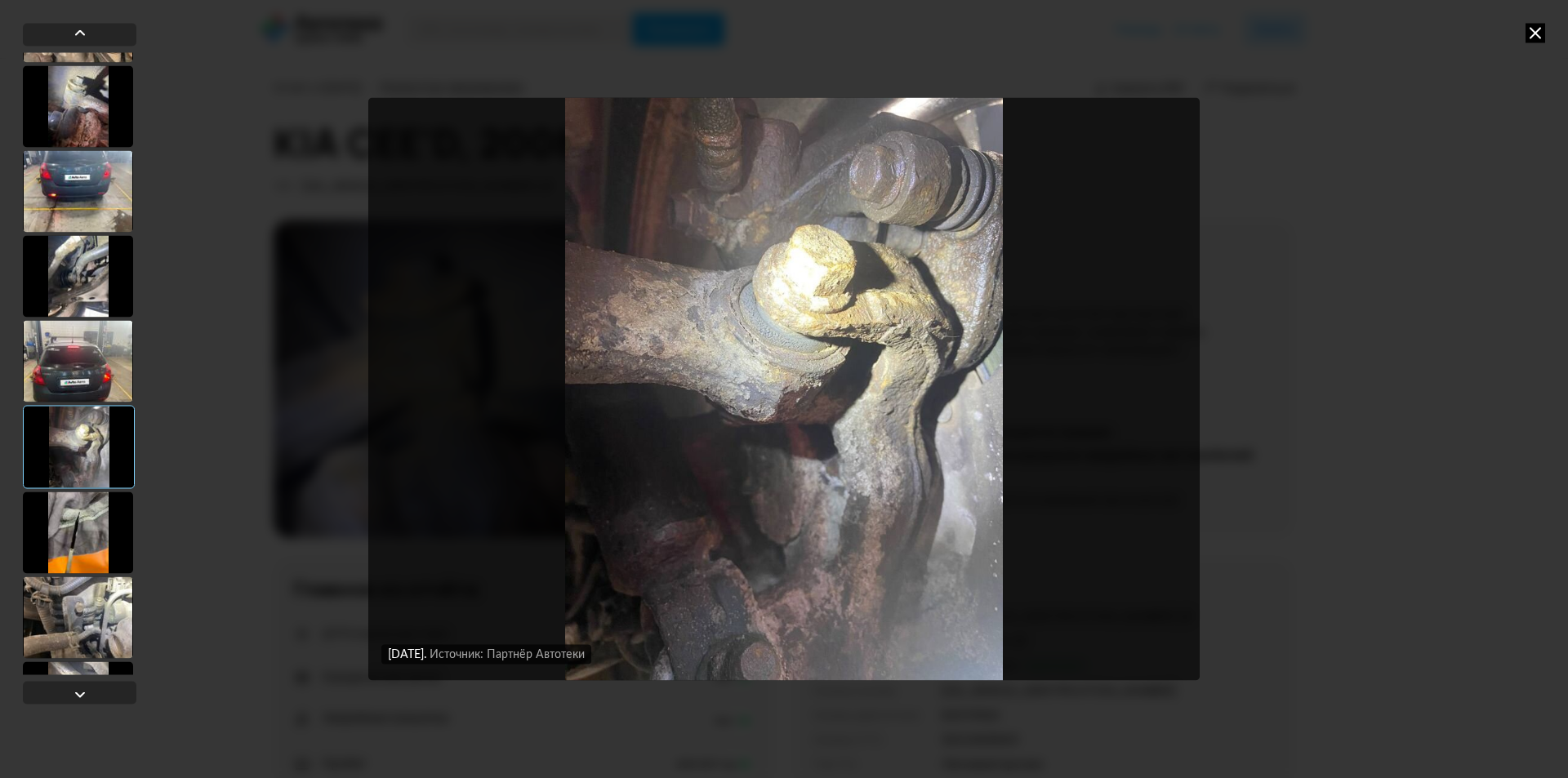
scroll to position [1796, 0]
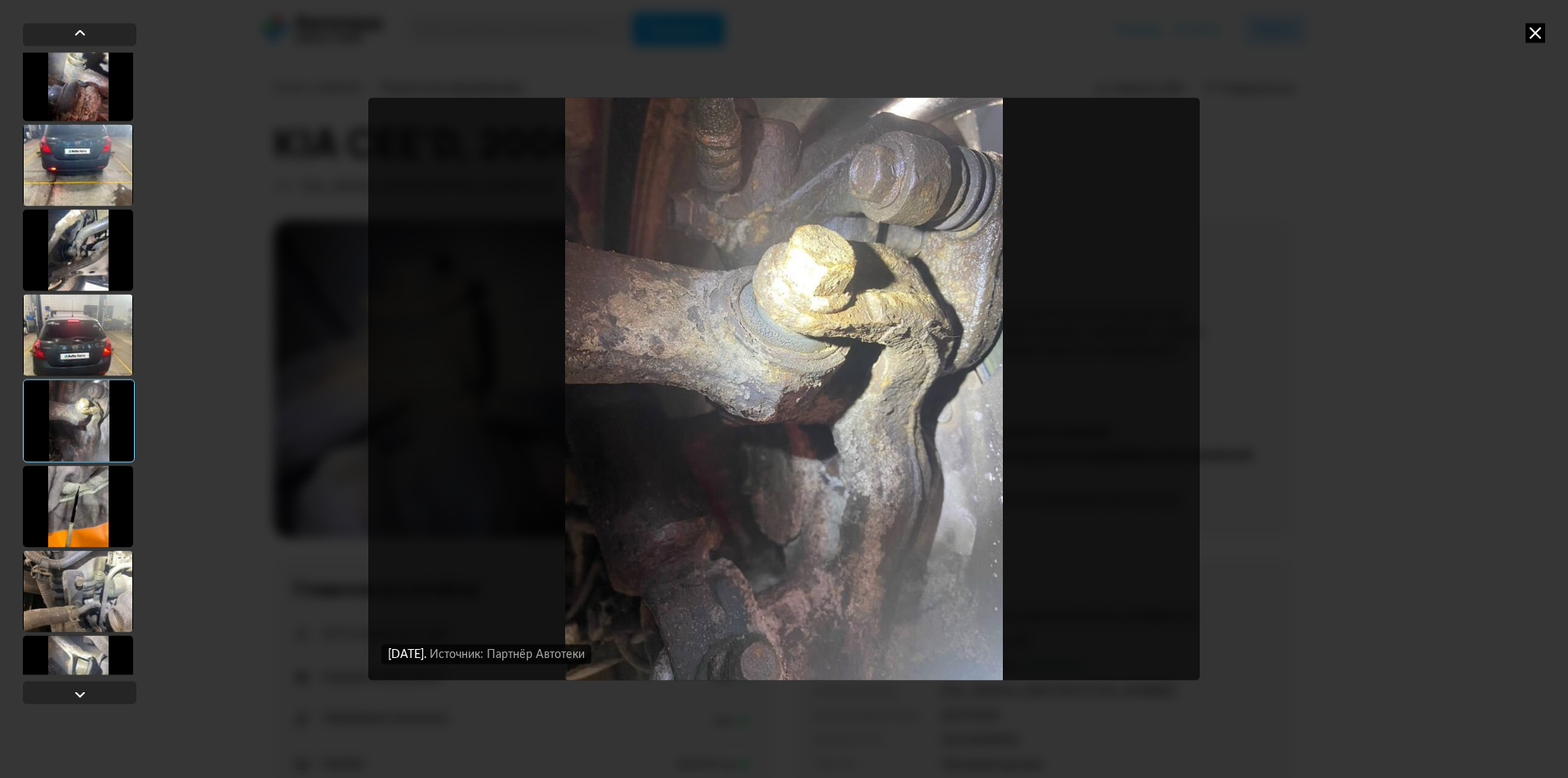
click at [81, 568] on div at bounding box center [78, 591] width 110 height 82
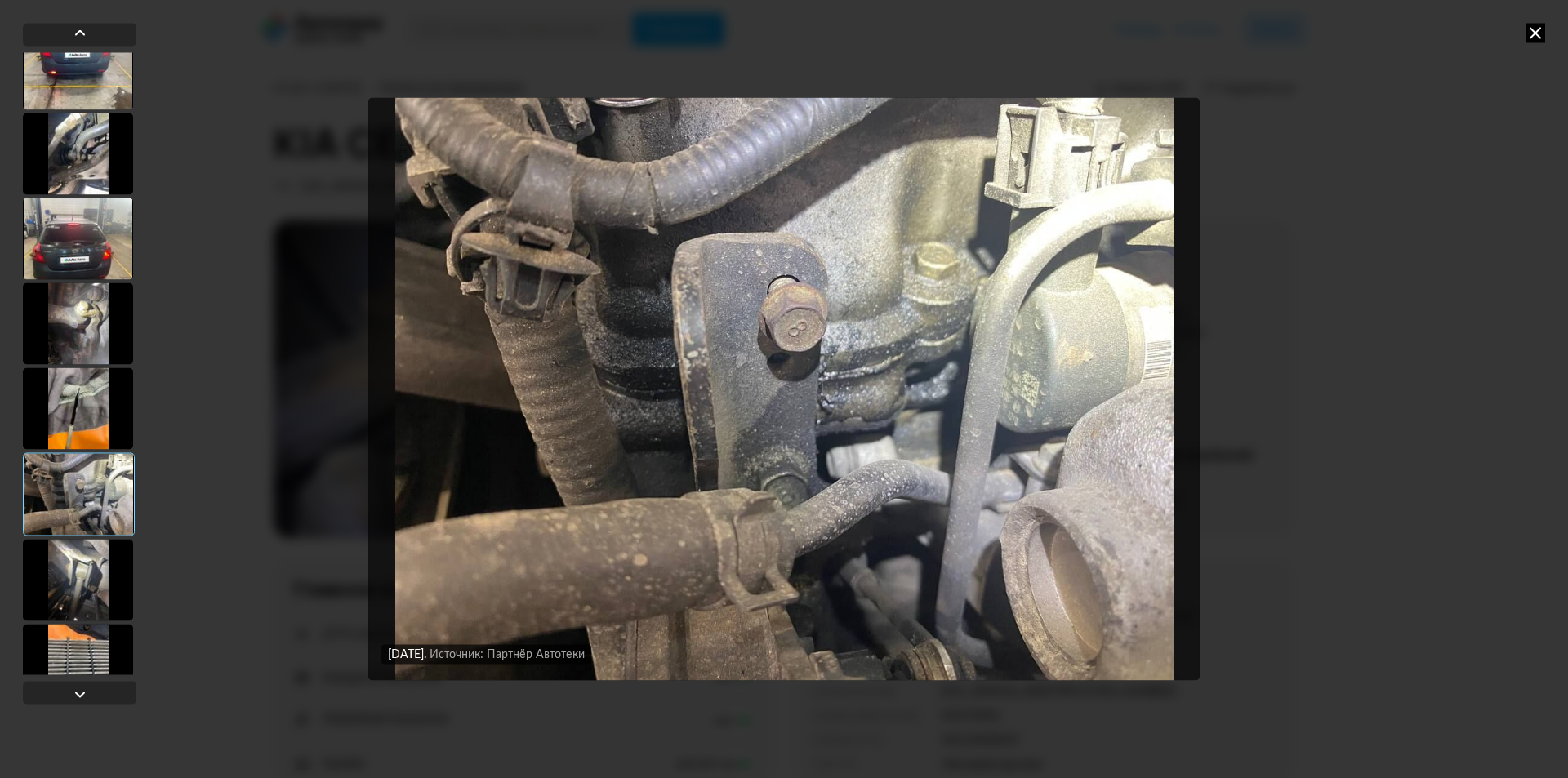
scroll to position [2041, 0]
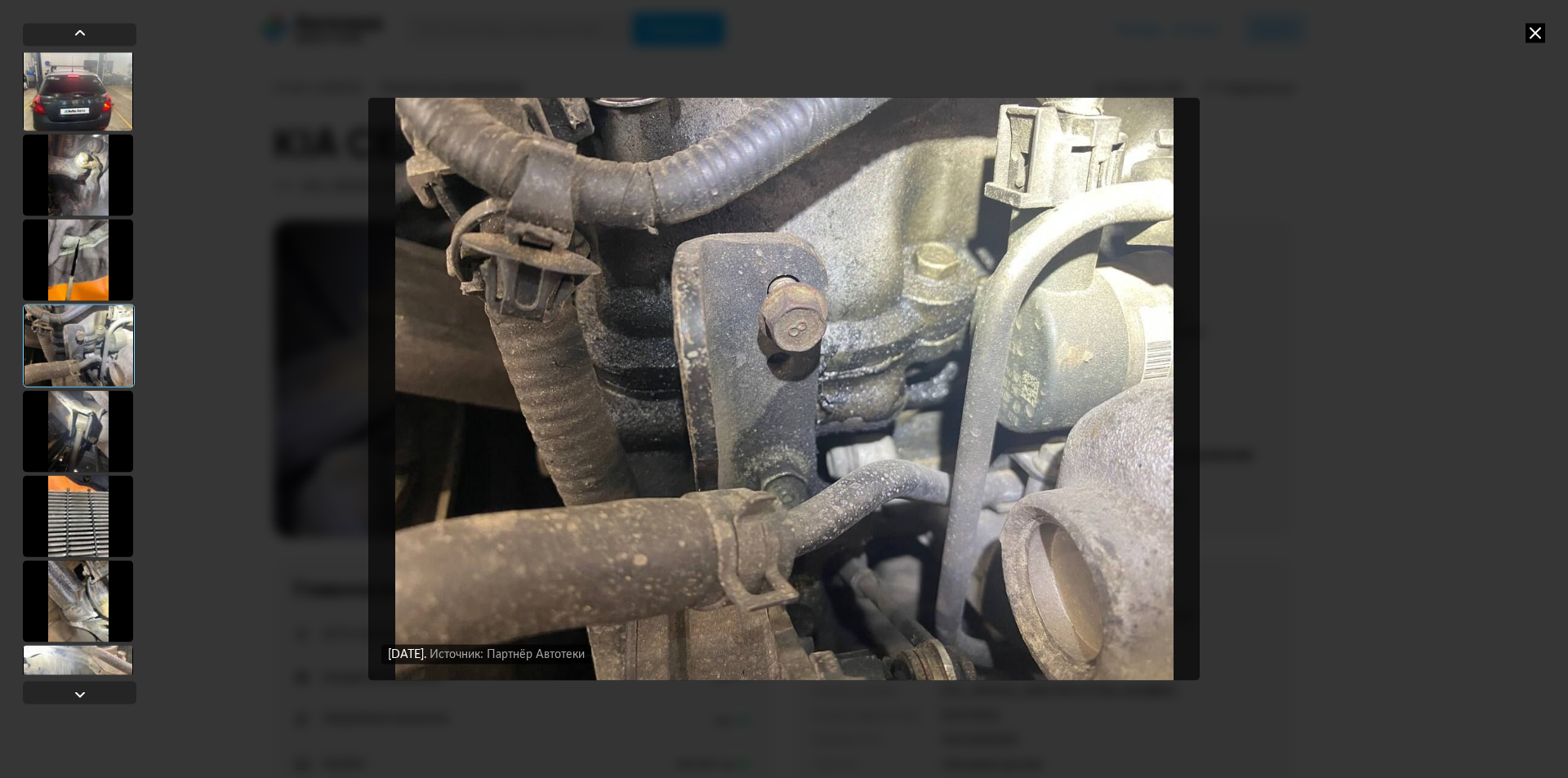
click at [68, 470] on div at bounding box center [78, 431] width 110 height 82
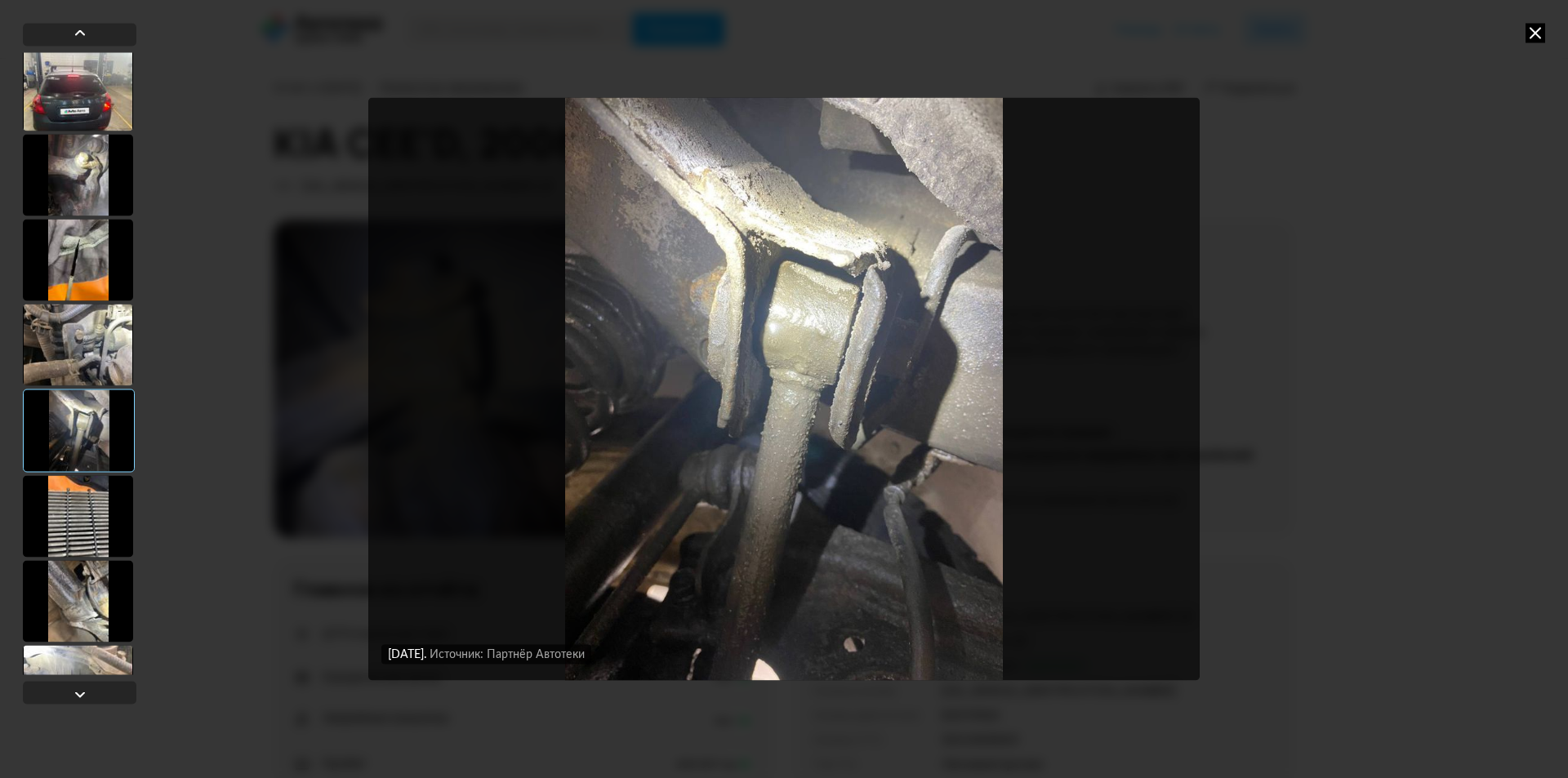
click at [83, 536] on div at bounding box center [78, 516] width 110 height 82
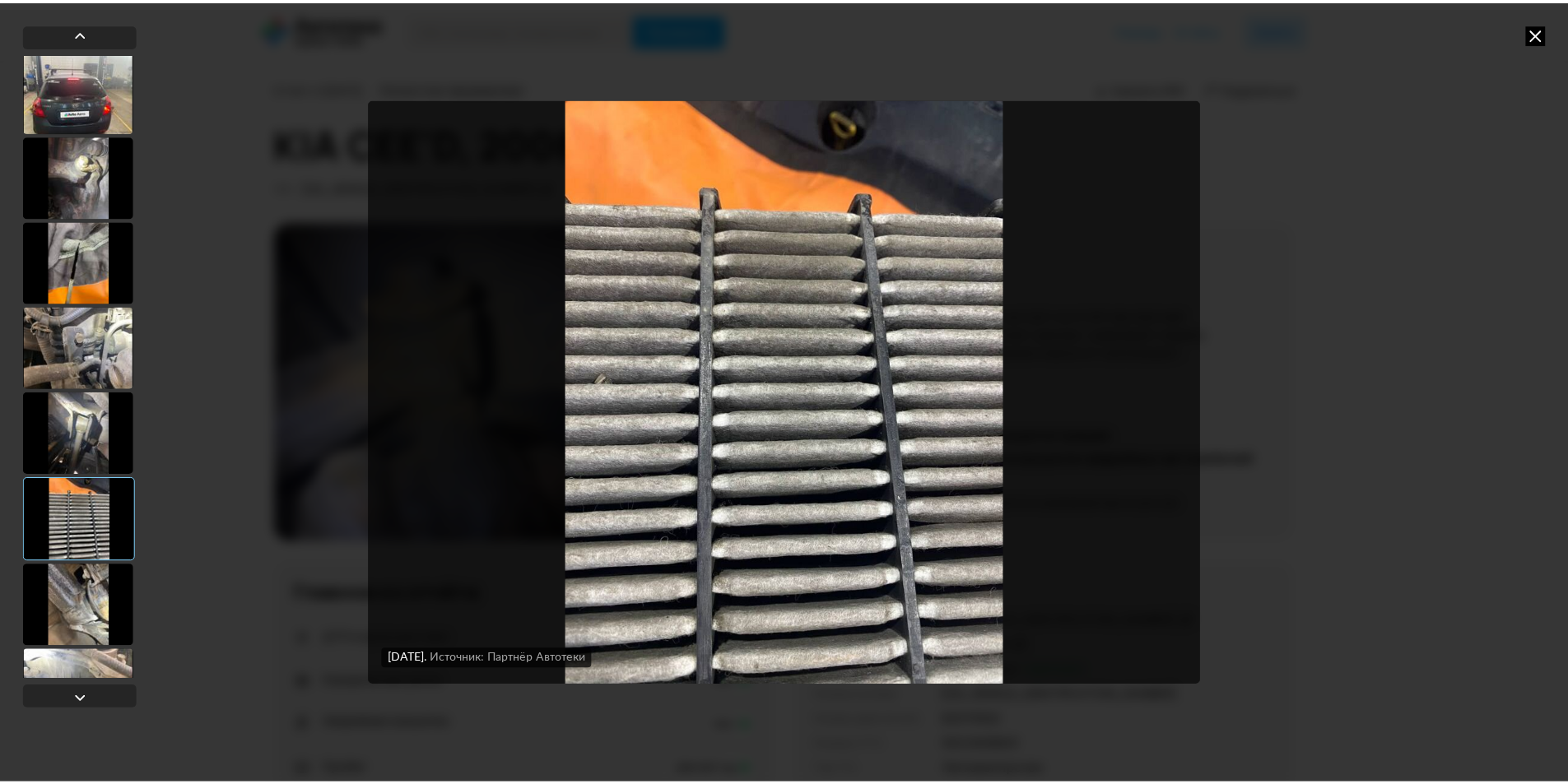
scroll to position [2113, 0]
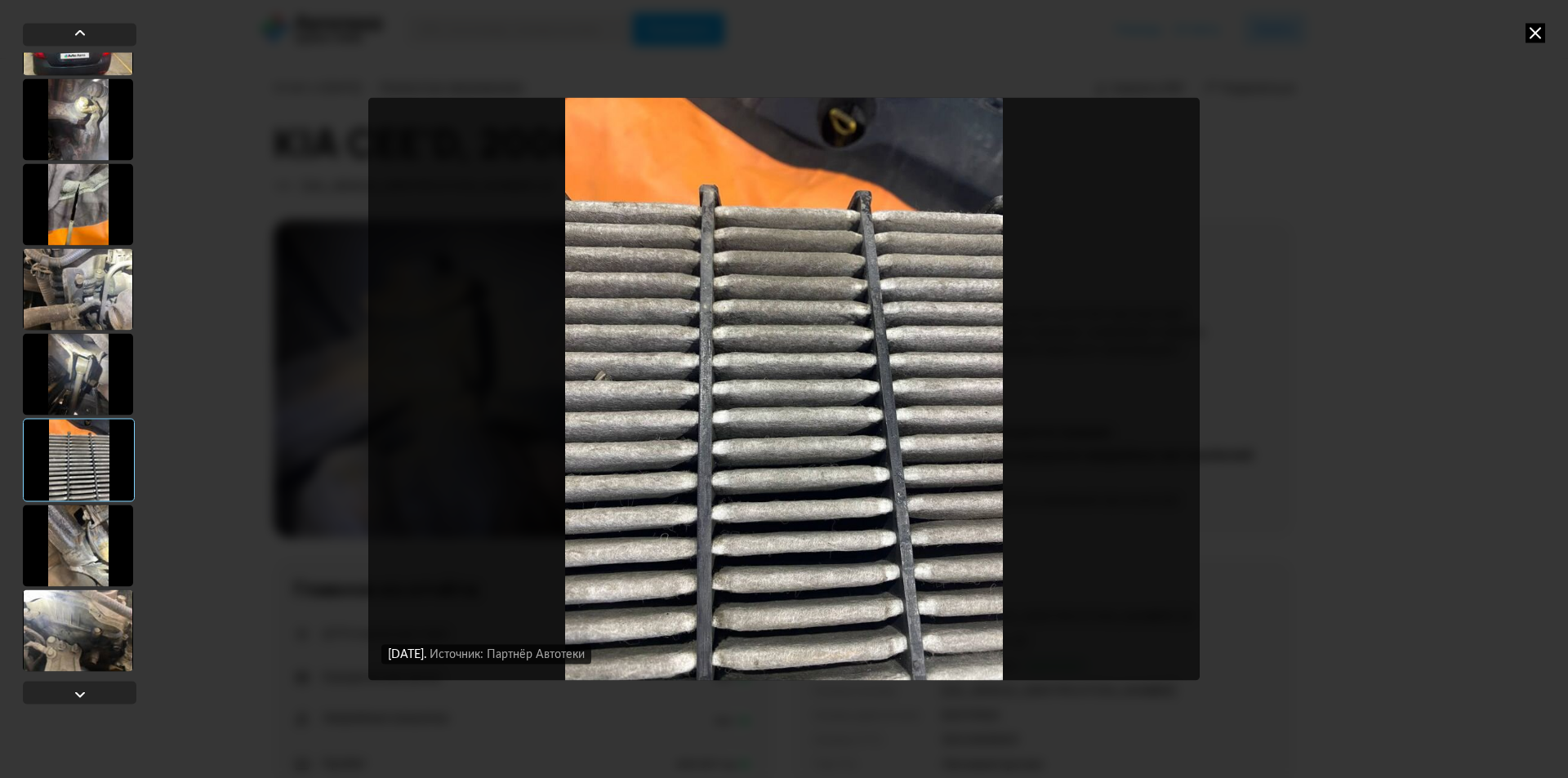
click at [81, 534] on div at bounding box center [78, 545] width 110 height 82
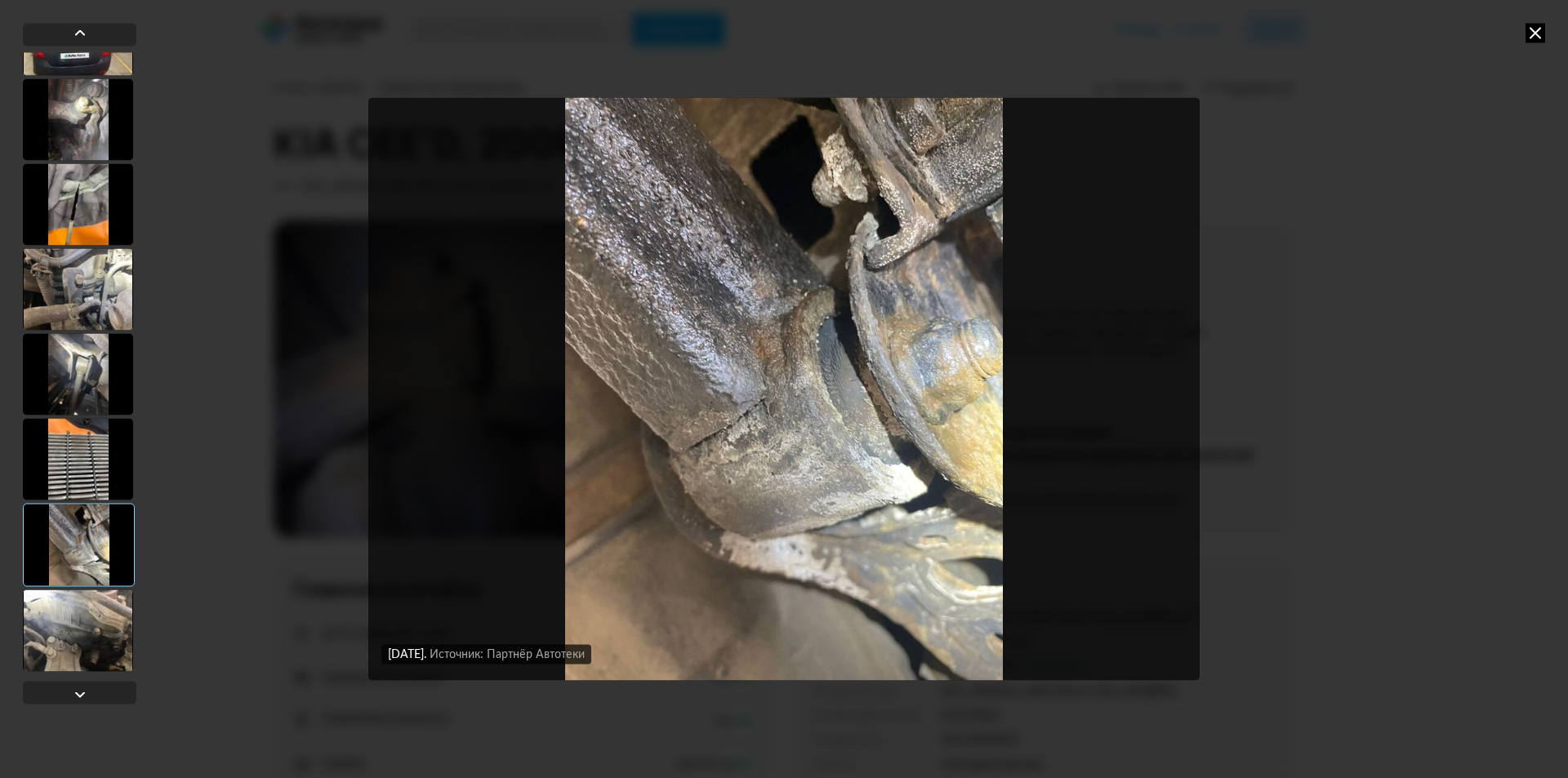
click at [96, 599] on div at bounding box center [78, 630] width 110 height 82
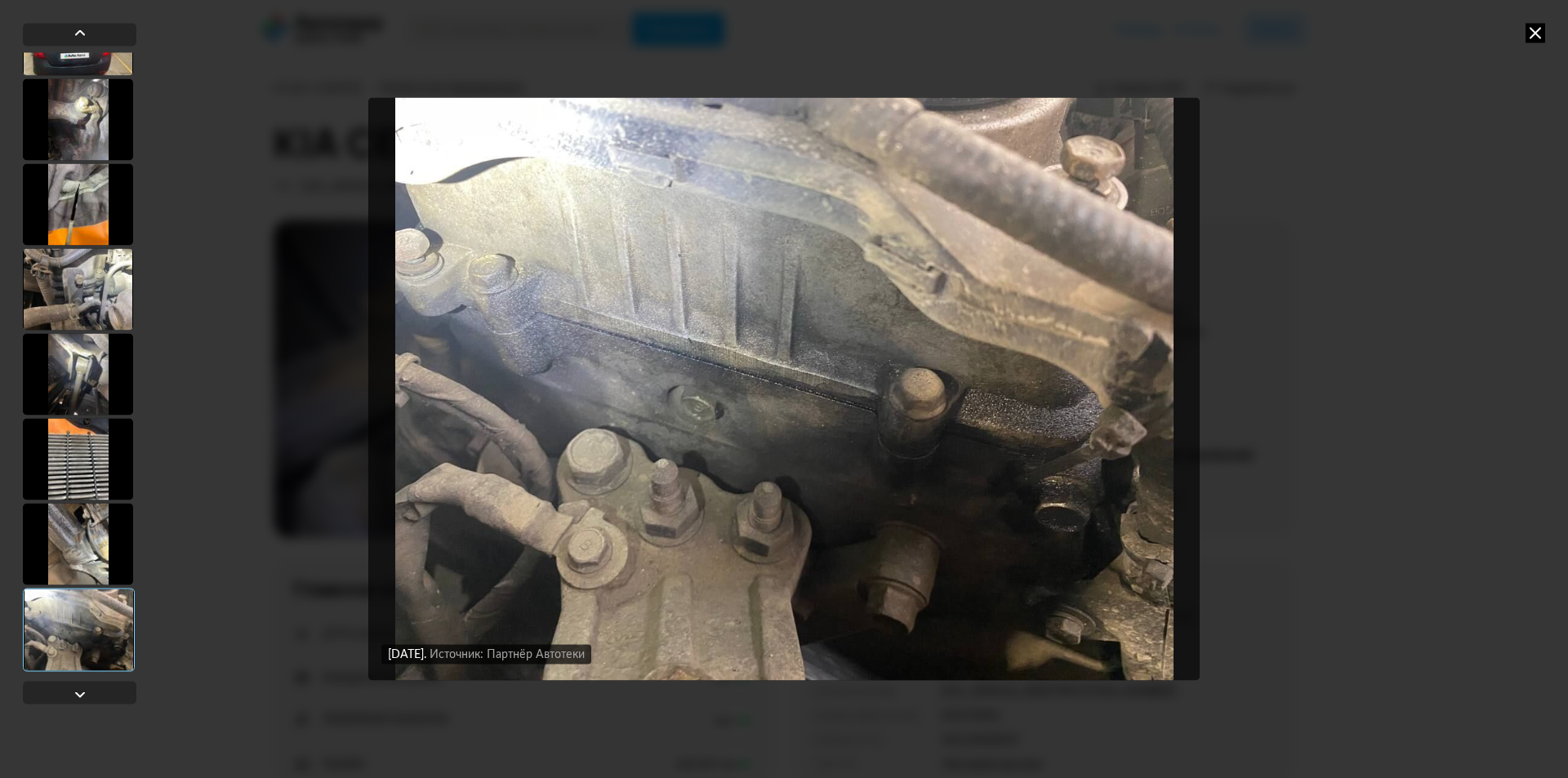
click at [1524, 30] on div "[DATE] Источник: Партнёр Автотеки [DATE] Источник: Партнёр Автотеки [DATE] Исто…" at bounding box center [784, 389] width 1568 height 778
click at [1554, 28] on div "[DATE] Источник: Партнёр Автотеки [DATE] Источник: Партнёр Автотеки [DATE] Исто…" at bounding box center [784, 389] width 1568 height 778
click at [1529, 40] on icon at bounding box center [1535, 33] width 20 height 20
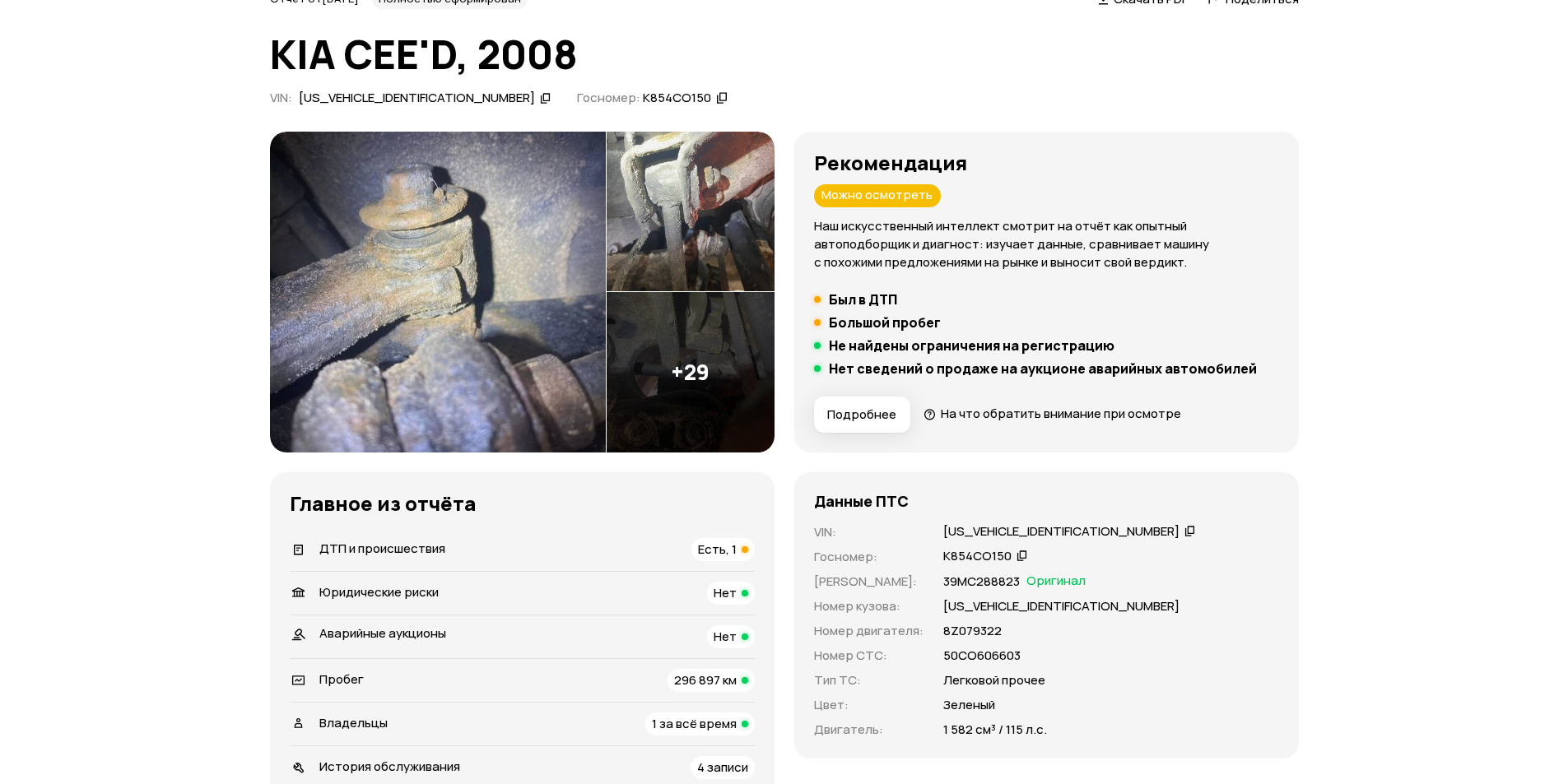
scroll to position [0, 0]
